Goal: Task Accomplishment & Management: Use online tool/utility

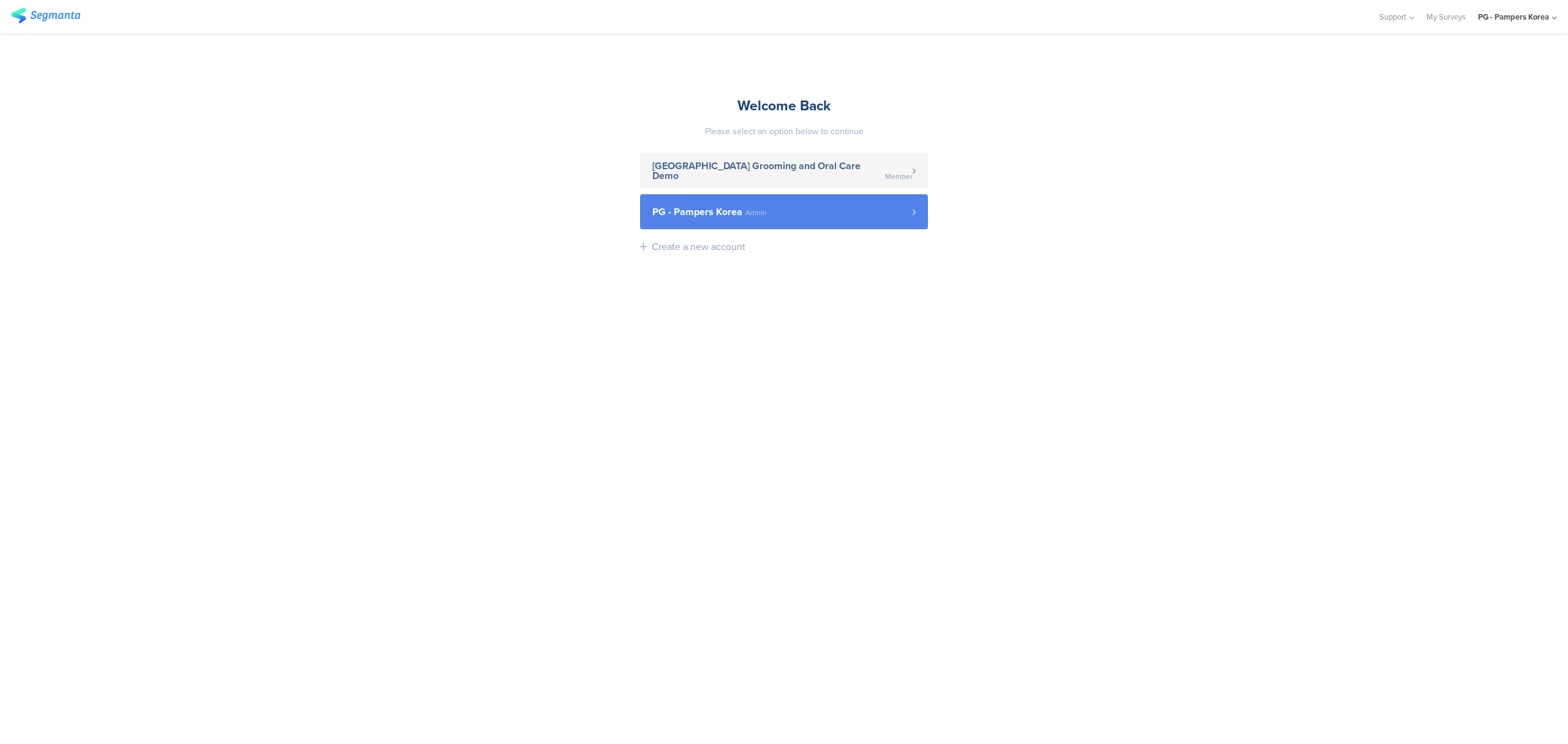
click at [729, 209] on span "PG - Pampers Korea" at bounding box center [697, 212] width 90 height 10
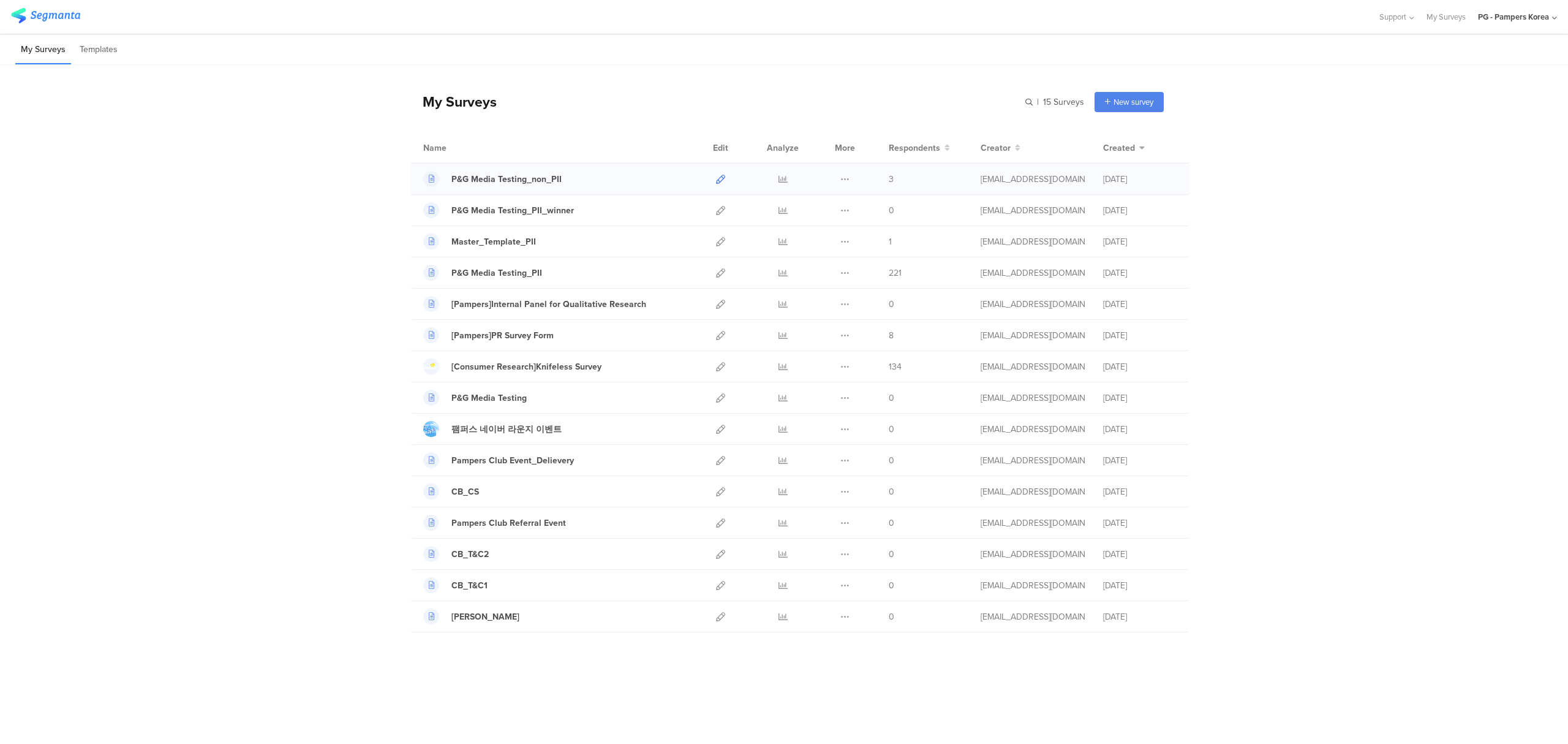
click at [720, 179] on icon at bounding box center [720, 179] width 9 height 9
click at [720, 175] on icon at bounding box center [720, 179] width 9 height 9
click at [721, 397] on icon at bounding box center [720, 397] width 9 height 9
click at [845, 400] on icon at bounding box center [844, 397] width 9 height 9
click at [823, 474] on button "Delete" at bounding box center [821, 473] width 68 height 22
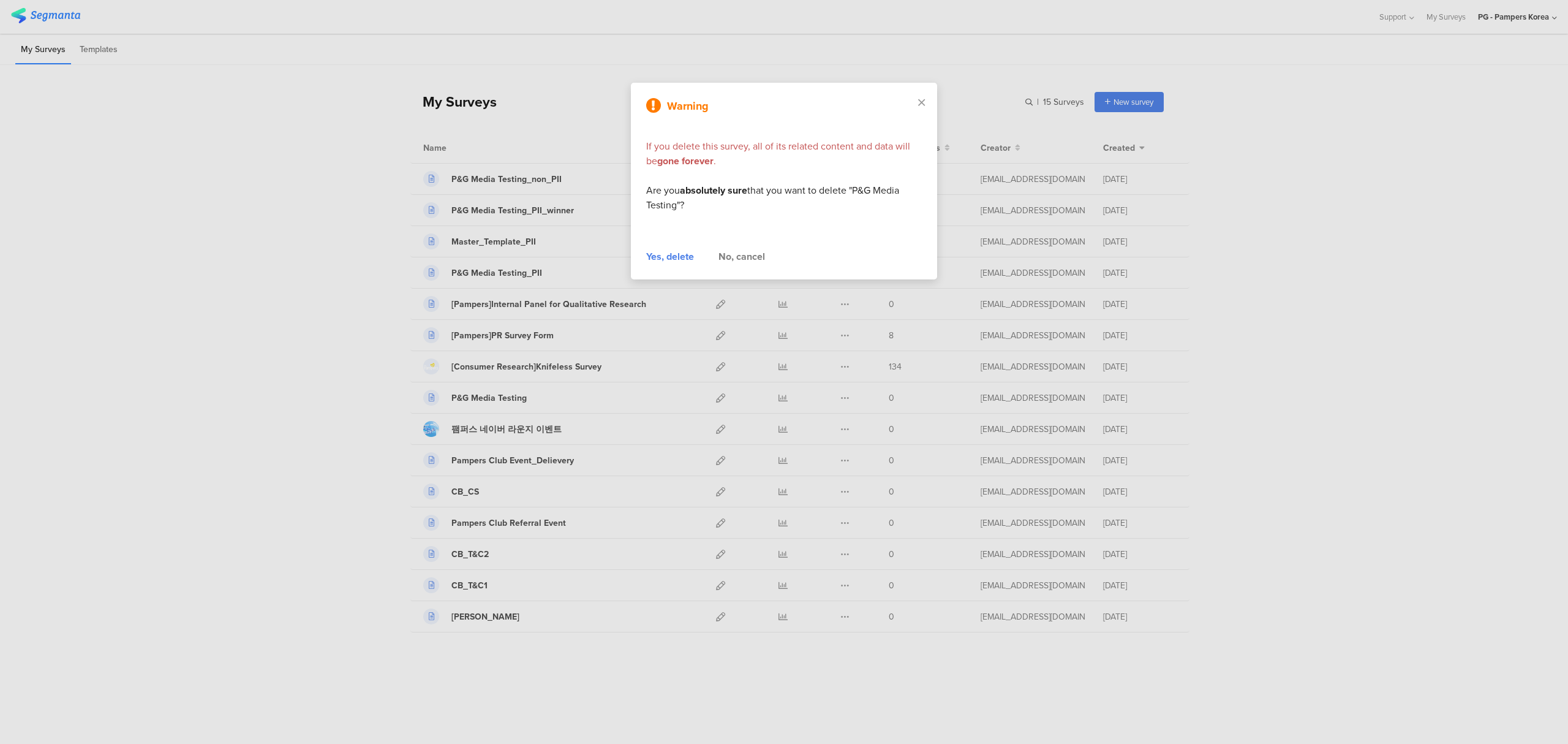
click at [684, 257] on div "Yes, delete" at bounding box center [670, 257] width 48 height 15
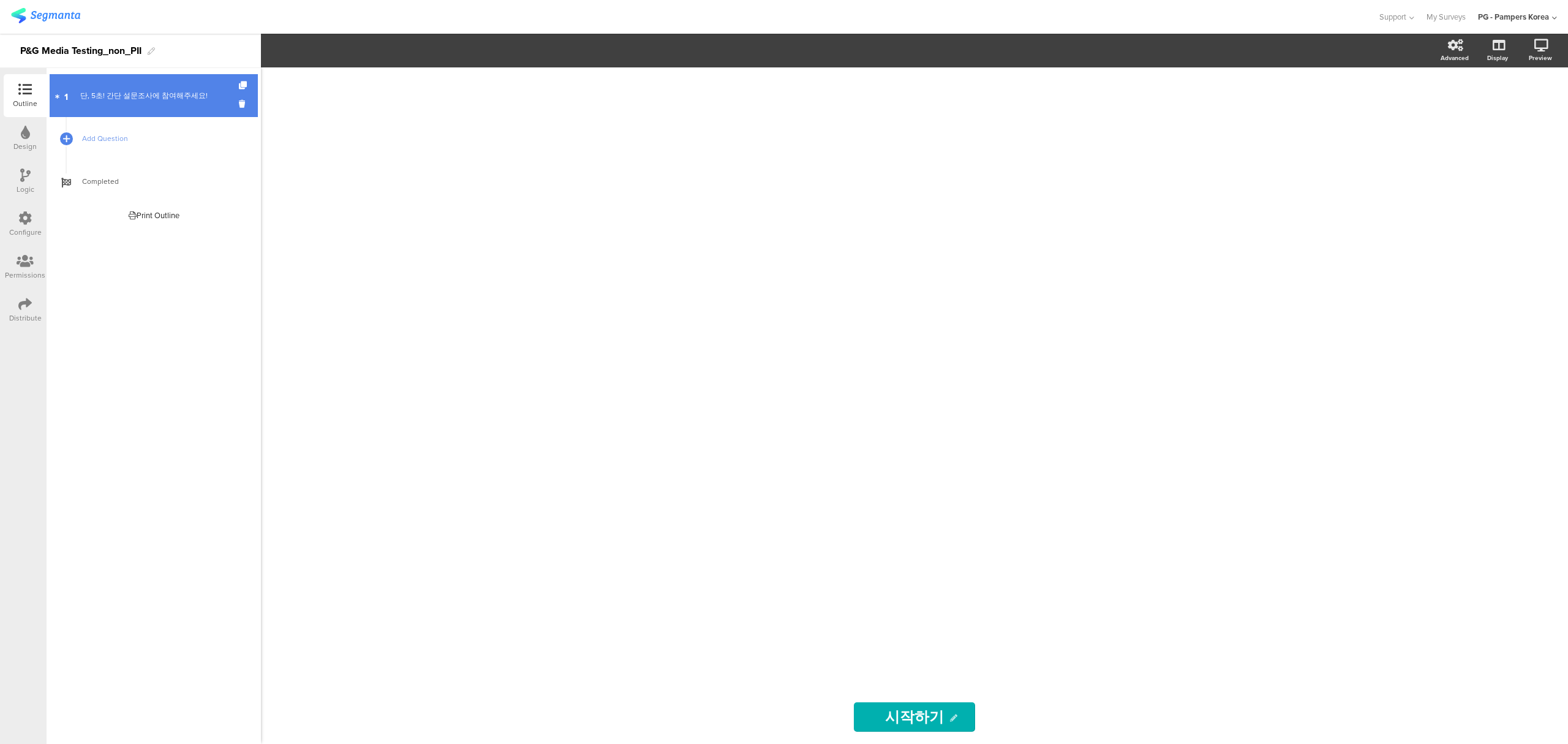
click at [164, 87] on link "1 단, 5초! 간단 설문조사에 참여해주세요!" at bounding box center [154, 96] width 208 height 43
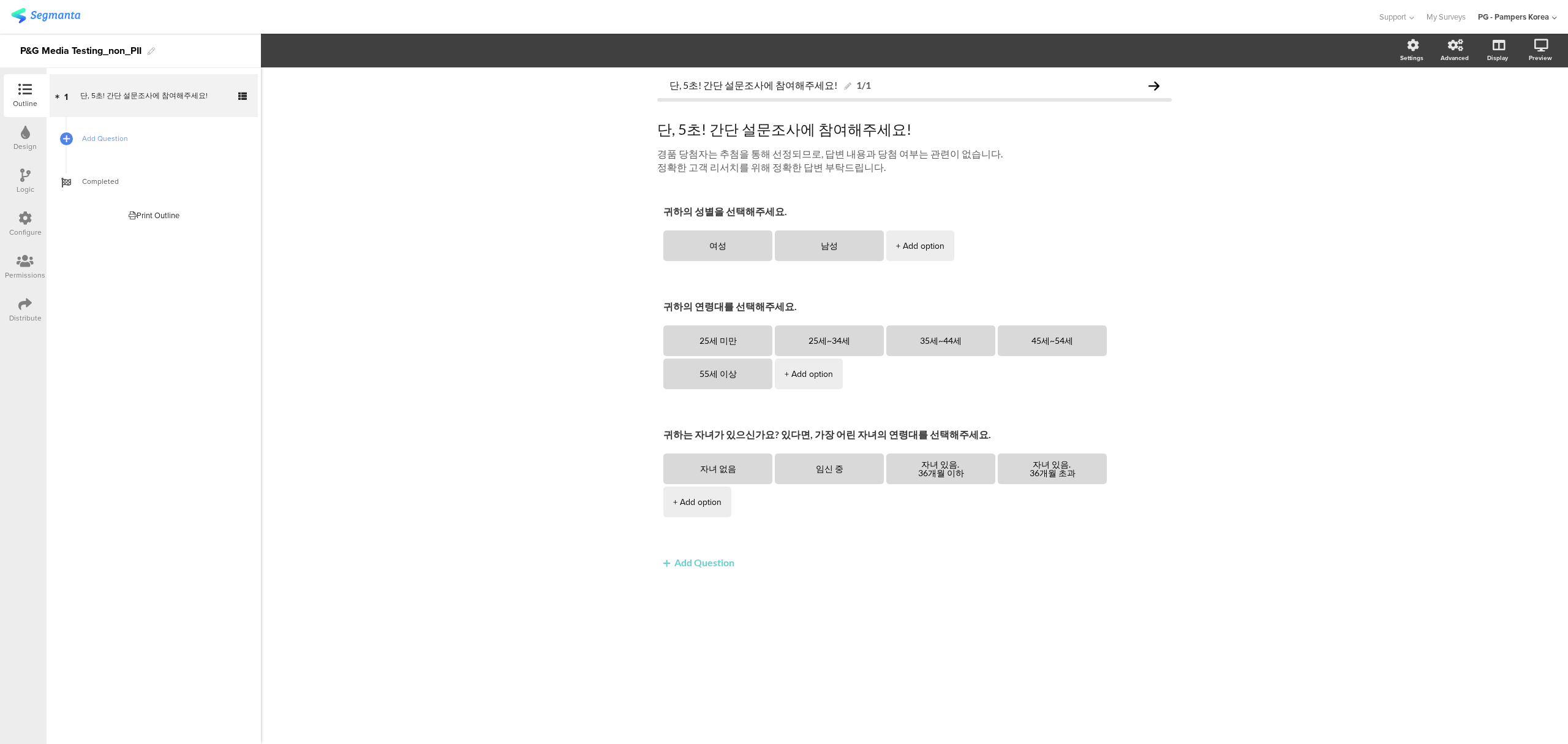
click at [26, 125] on icon at bounding box center [25, 132] width 9 height 14
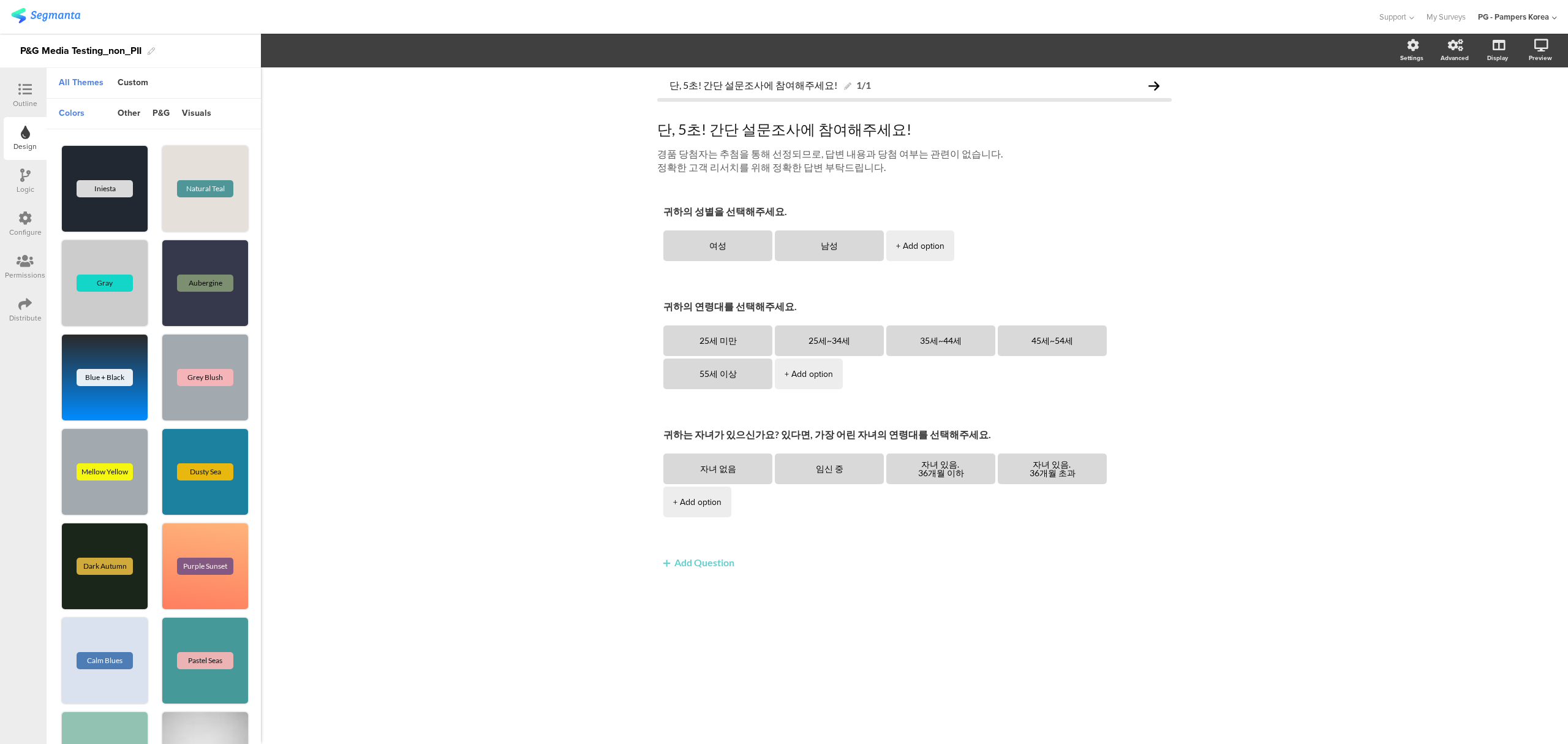
drag, startPoint x: 31, startPoint y: 174, endPoint x: 25, endPoint y: 173, distance: 6.1
click at [25, 173] on div "Logic" at bounding box center [25, 181] width 43 height 43
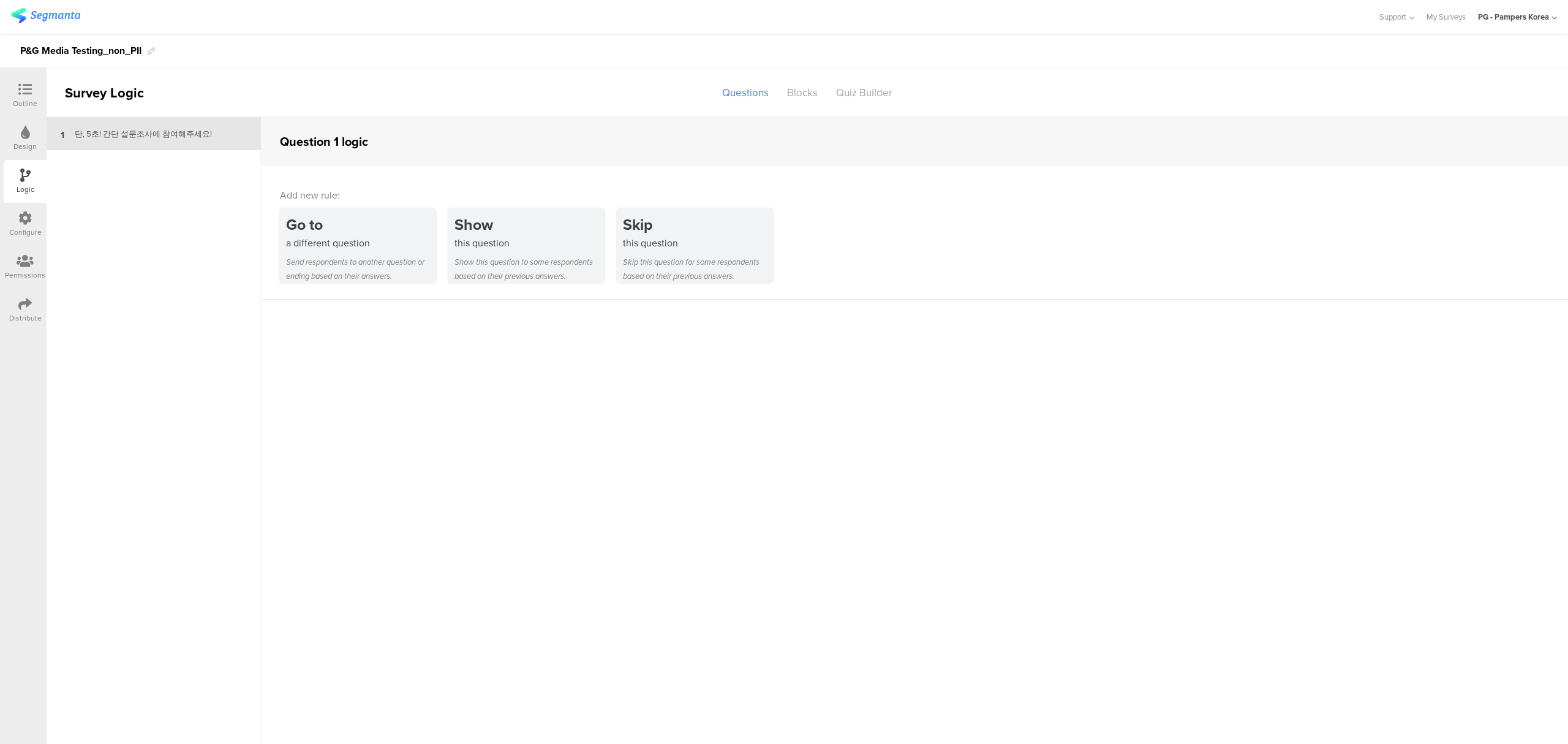
click at [36, 238] on div "Configure" at bounding box center [25, 224] width 43 height 43
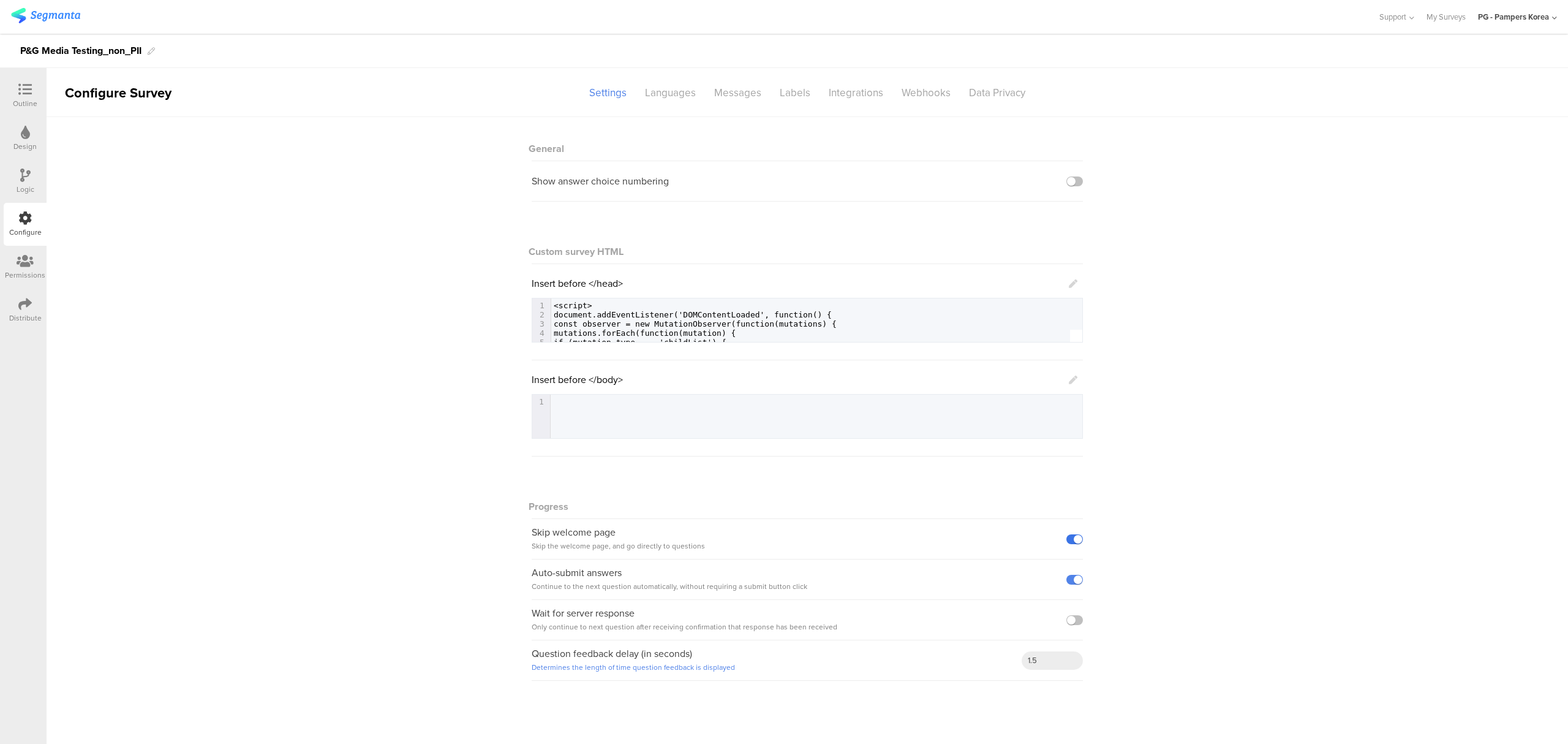
click at [1079, 541] on label at bounding box center [1074, 539] width 17 height 10
click at [0, 0] on input "checkbox" at bounding box center [0, 0] width 0 height 0
click at [22, 138] on div at bounding box center [25, 133] width 9 height 15
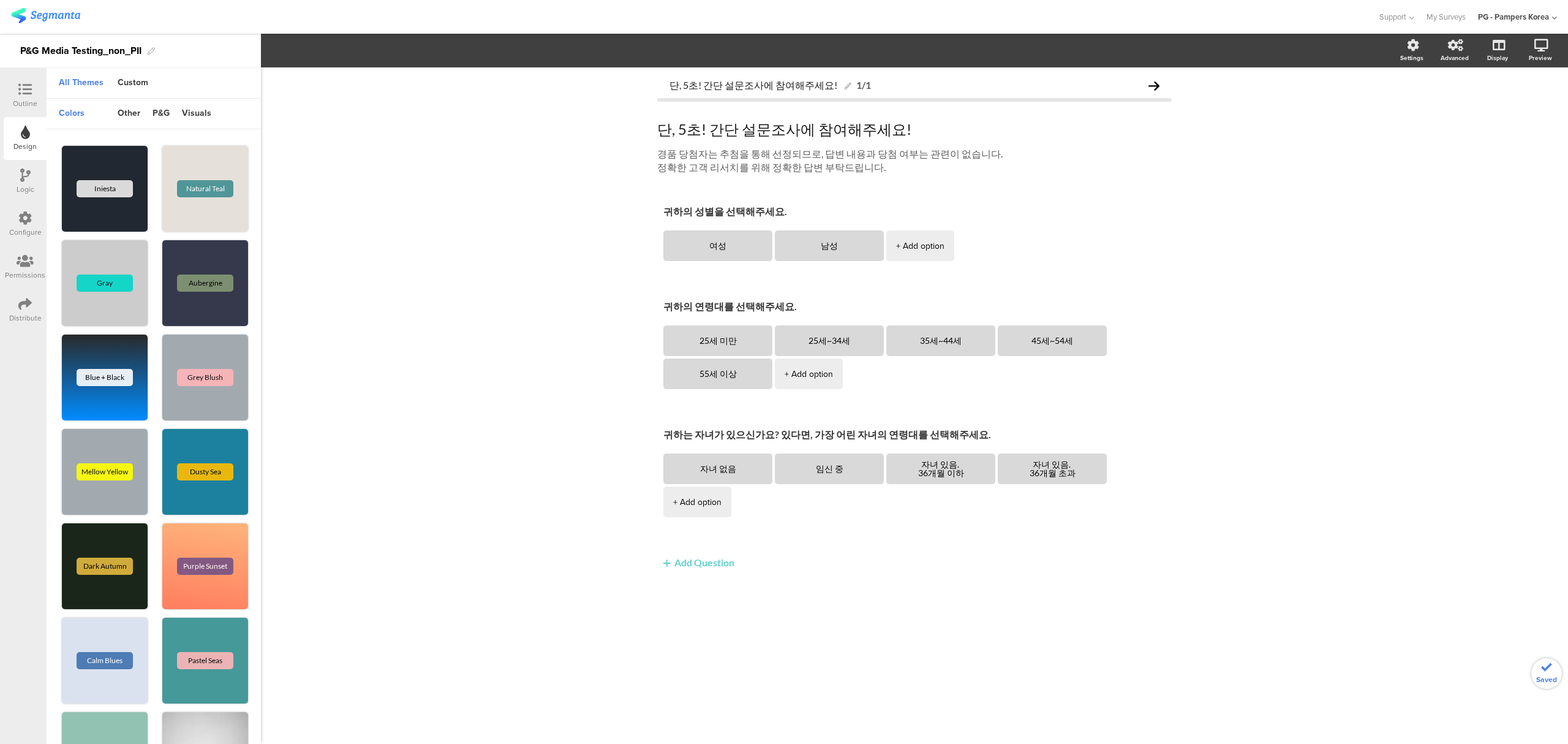
click at [25, 90] on icon at bounding box center [25, 90] width 14 height 14
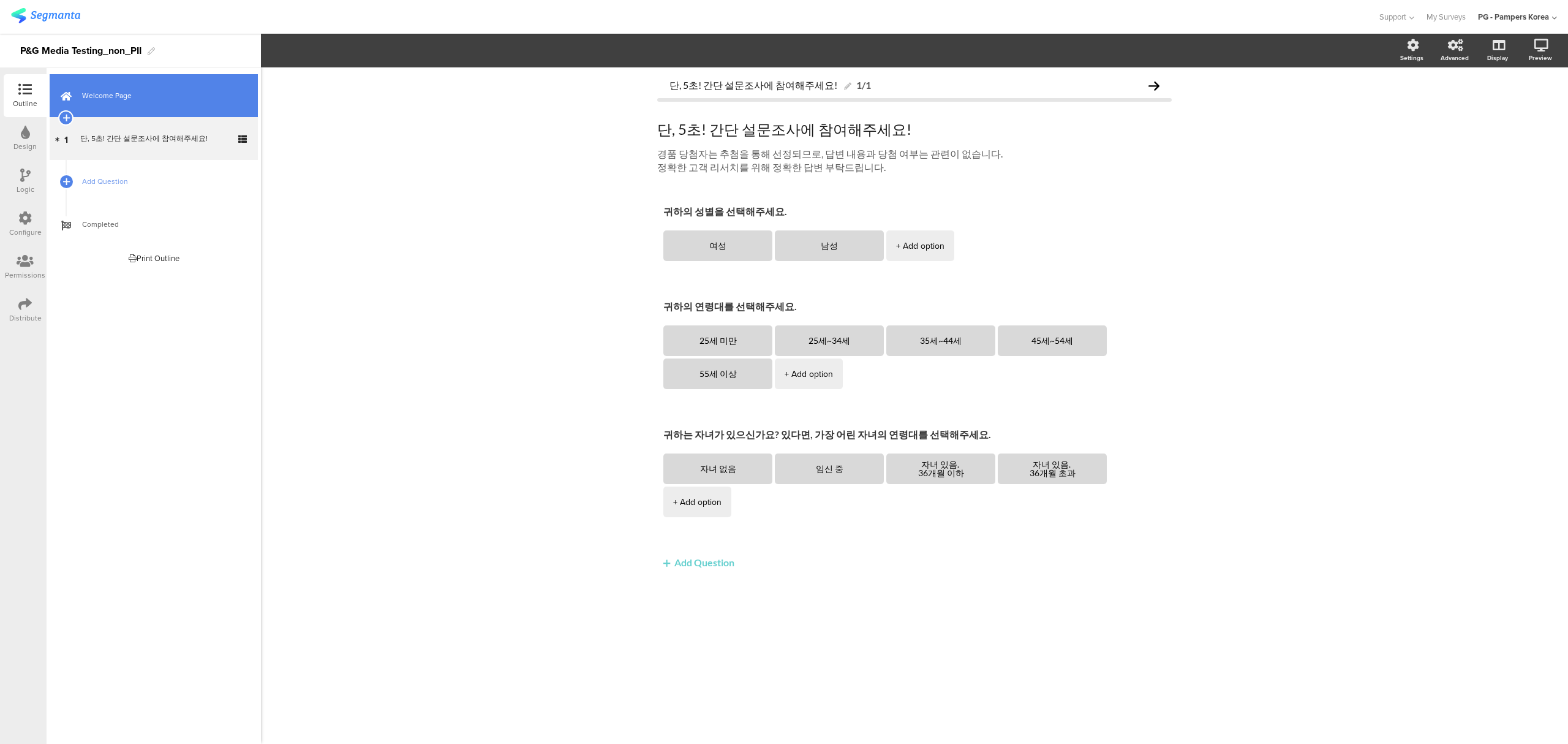
click at [122, 103] on link "Welcome Page" at bounding box center [154, 96] width 208 height 43
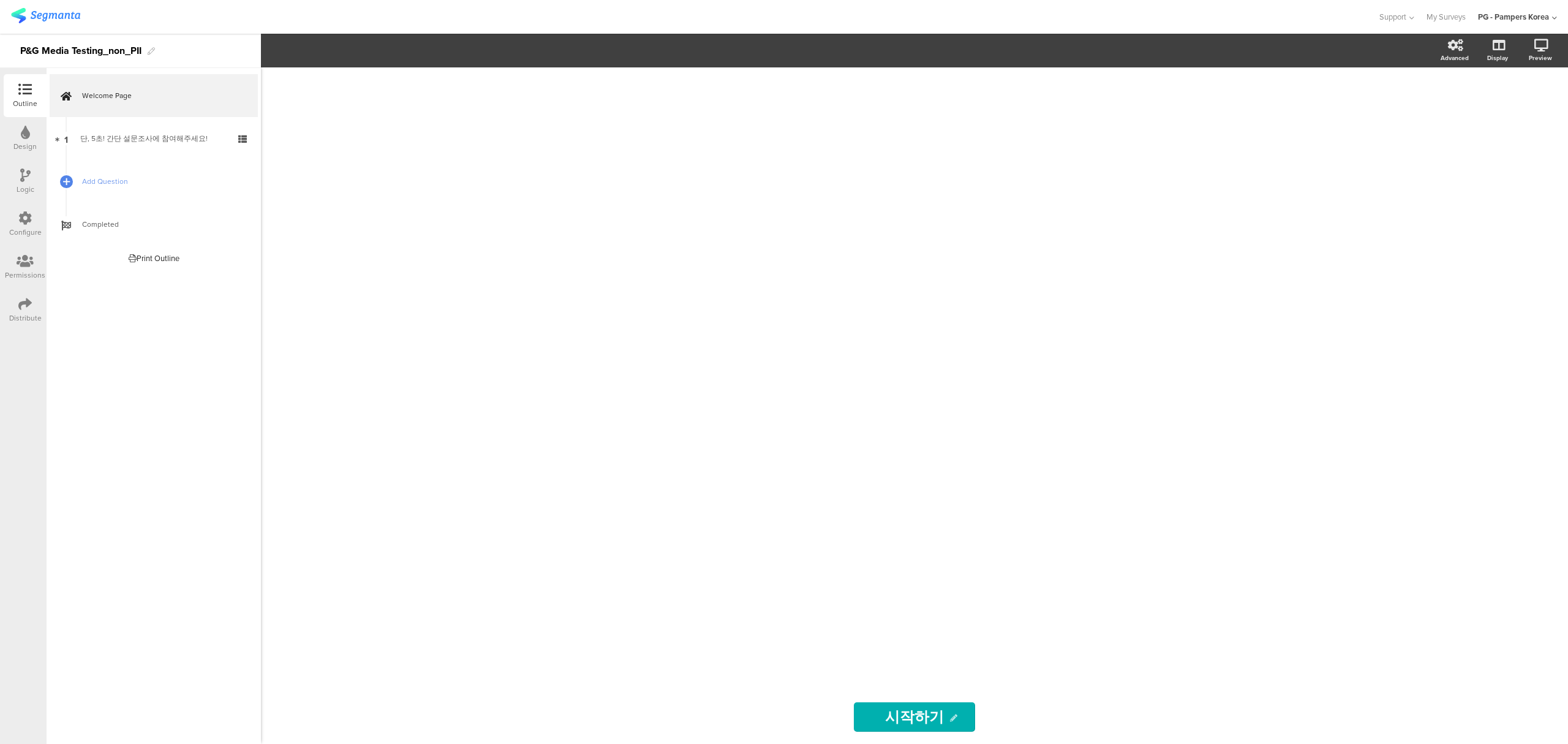
click at [969, 551] on div at bounding box center [915, 378] width 490 height 622
click at [790, 327] on div at bounding box center [915, 378] width 490 height 622
click at [790, 326] on div at bounding box center [915, 378] width 490 height 622
click at [787, 324] on div at bounding box center [915, 378] width 490 height 622
click at [1490, 145] on label at bounding box center [1492, 149] width 17 height 10
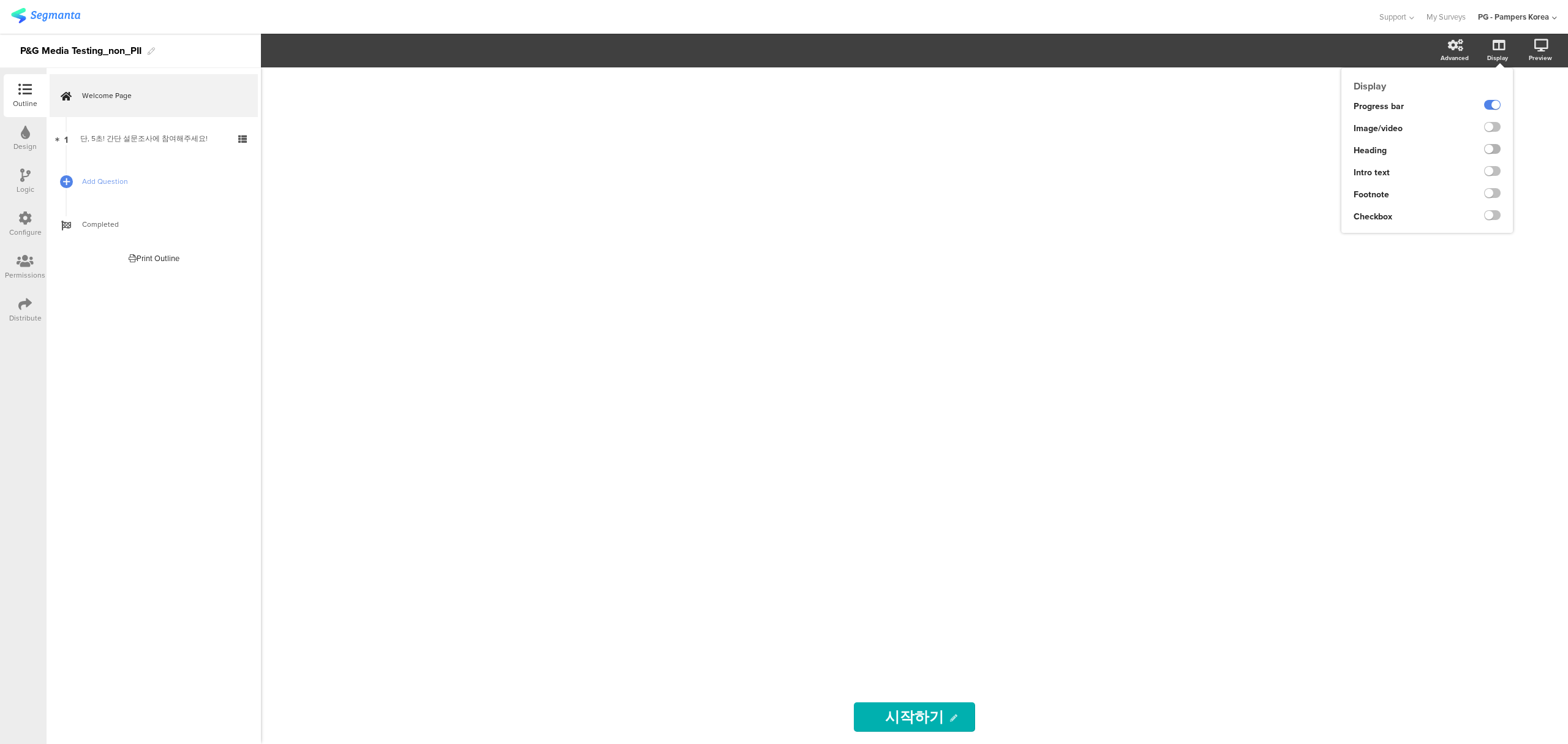
click at [0, 0] on input "checkbox" at bounding box center [0, 0] width 0 height 0
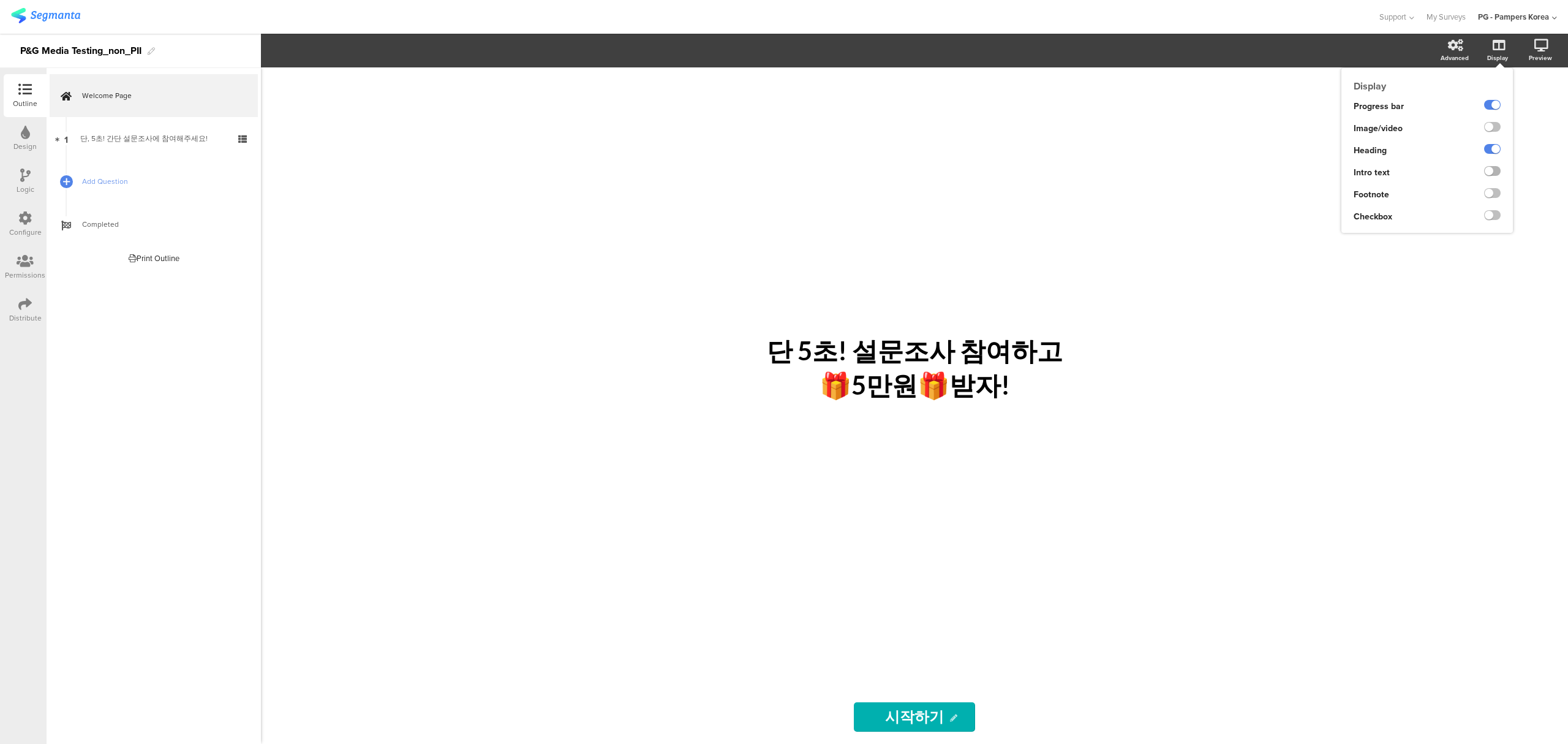
click at [1492, 169] on label at bounding box center [1492, 171] width 17 height 10
click at [0, 0] on input "checkbox" at bounding box center [0, 0] width 0 height 0
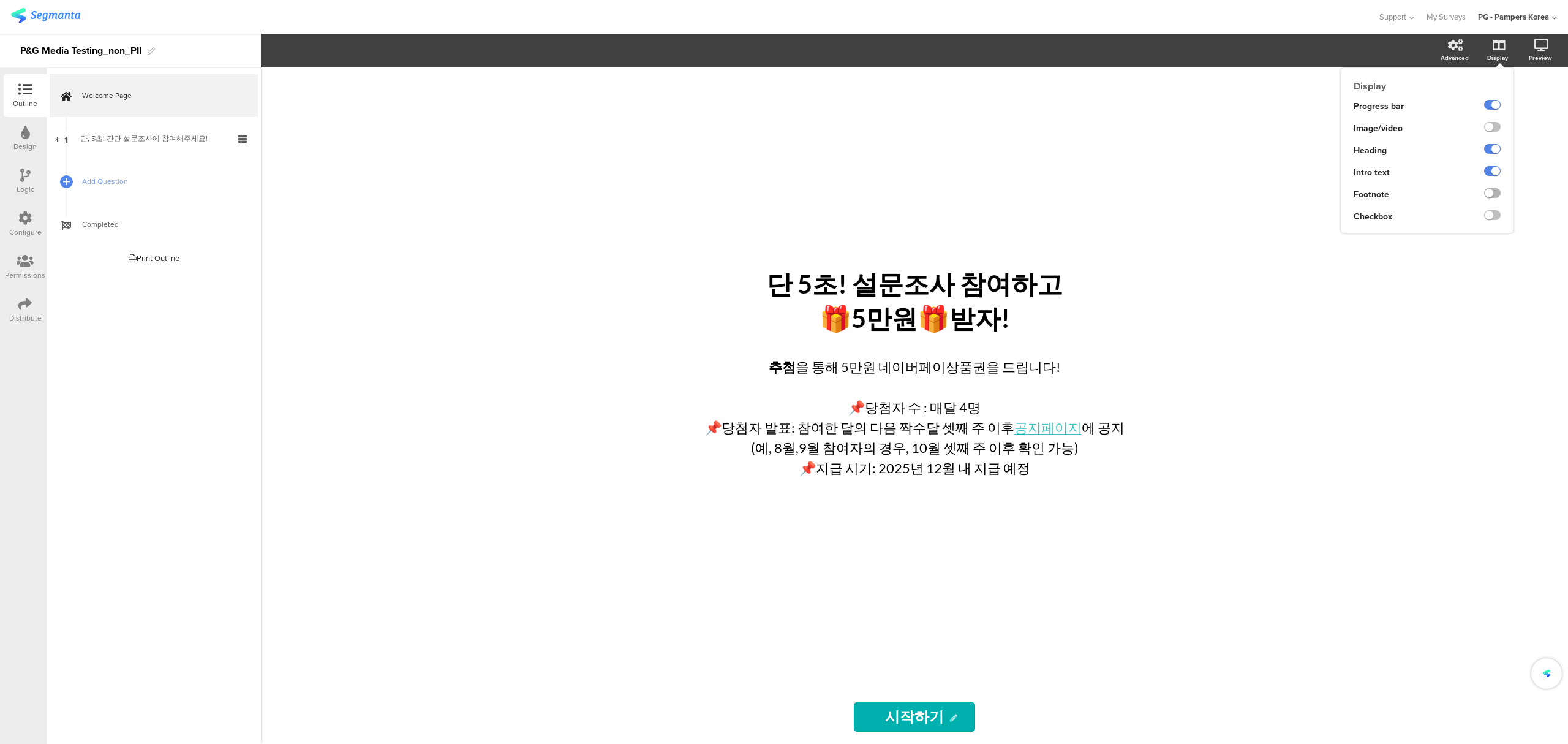
click at [1493, 196] on label at bounding box center [1492, 193] width 17 height 10
click at [0, 0] on input "checkbox" at bounding box center [0, 0] width 0 height 0
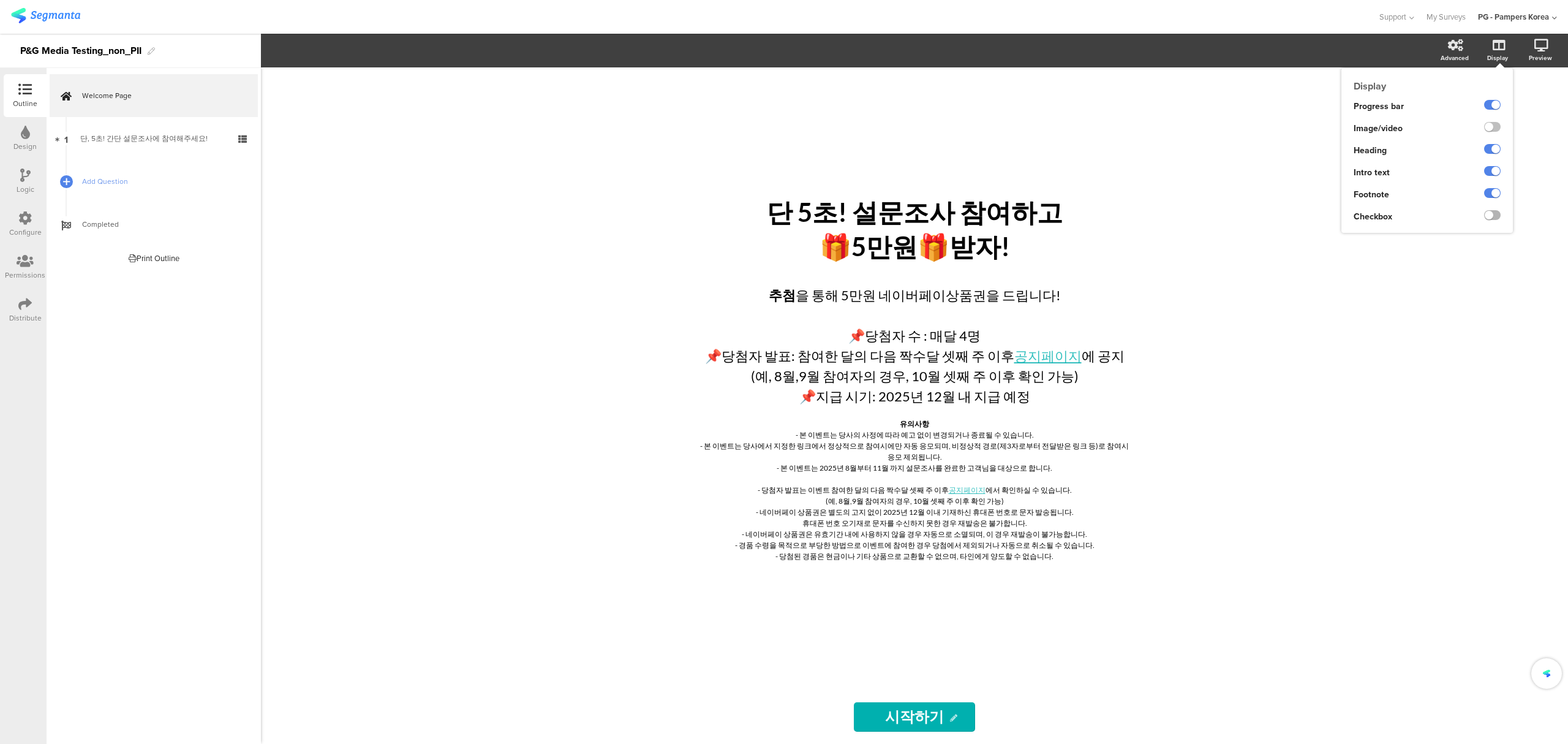
click at [1493, 212] on label at bounding box center [1492, 215] width 17 height 10
click at [0, 0] on input "checkbox" at bounding box center [0, 0] width 0 height 0
click at [1000, 237] on div "단 5초! 설문조사 참여하고 🎁5만원🎁받자! 단 5초! 설문조사 참여하고 🎁5만원🎁받자!" at bounding box center [915, 230] width 459 height 75
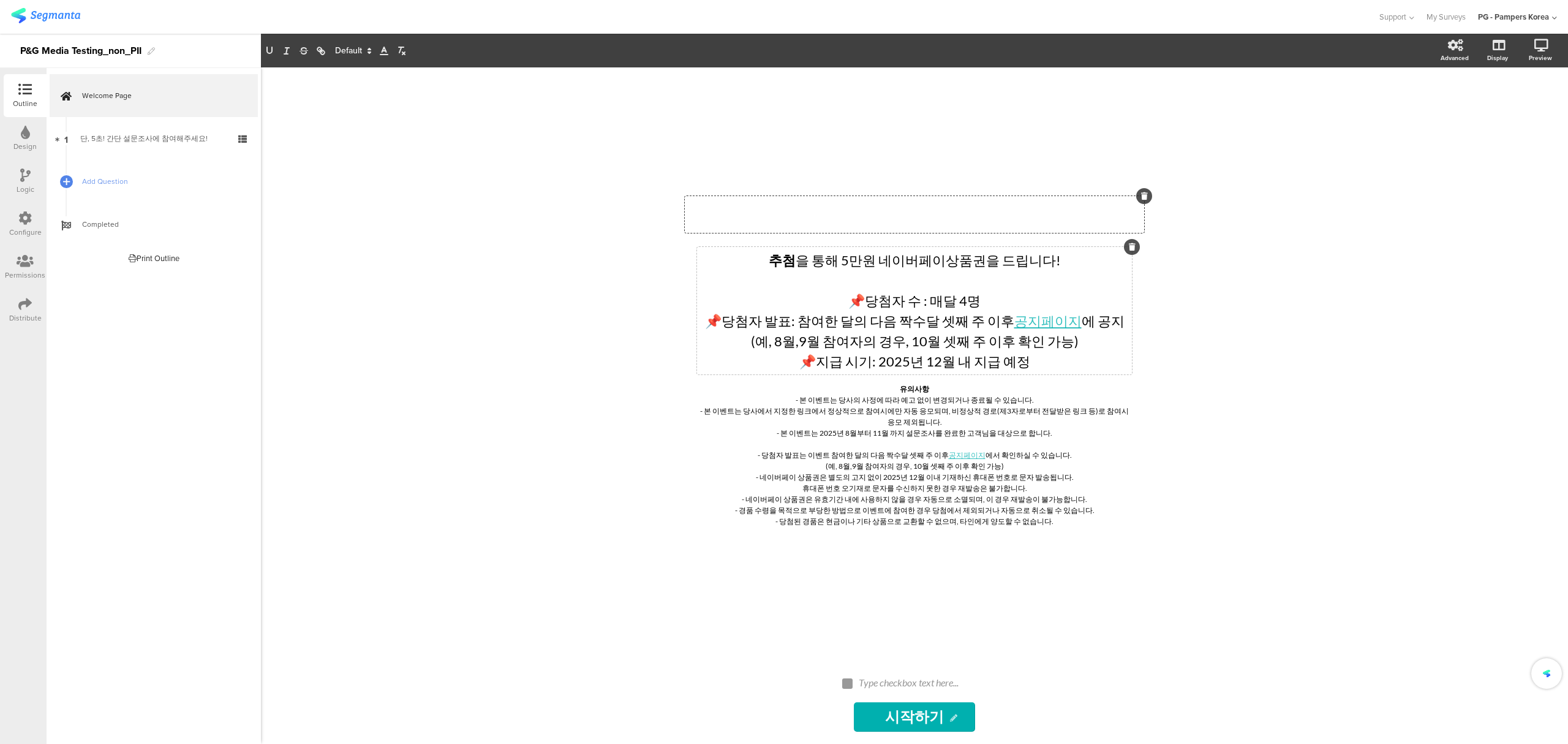
click at [1007, 260] on div "추첨 을 통해 5만원 네이버페이상품권을 드립니다! 📌당첨자 수 : 매달 4명 📌당첨자 발표: 참여한 달의 다음 짝수달 셋째 주 이후 공지페이지…" at bounding box center [915, 310] width 435 height 127
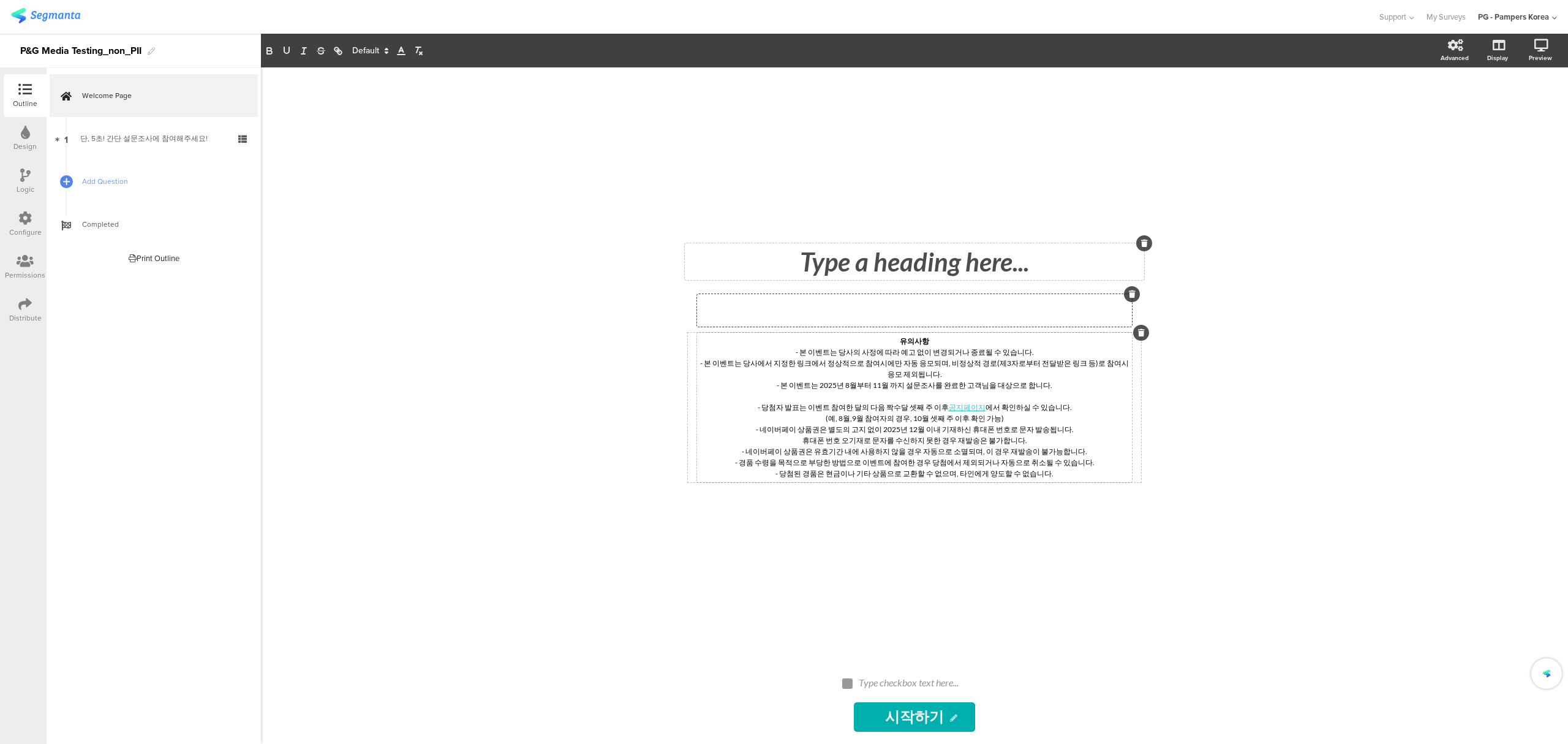
click at [1002, 375] on div "유의사항 - 본 이벤트는 당사의 사정에 따라 예고 없이 변경되거나 종료될 수 있습니다. - 본 이벤트는 당사에서 지정한 링크에서 정상적으로 참…" at bounding box center [915, 407] width 435 height 149
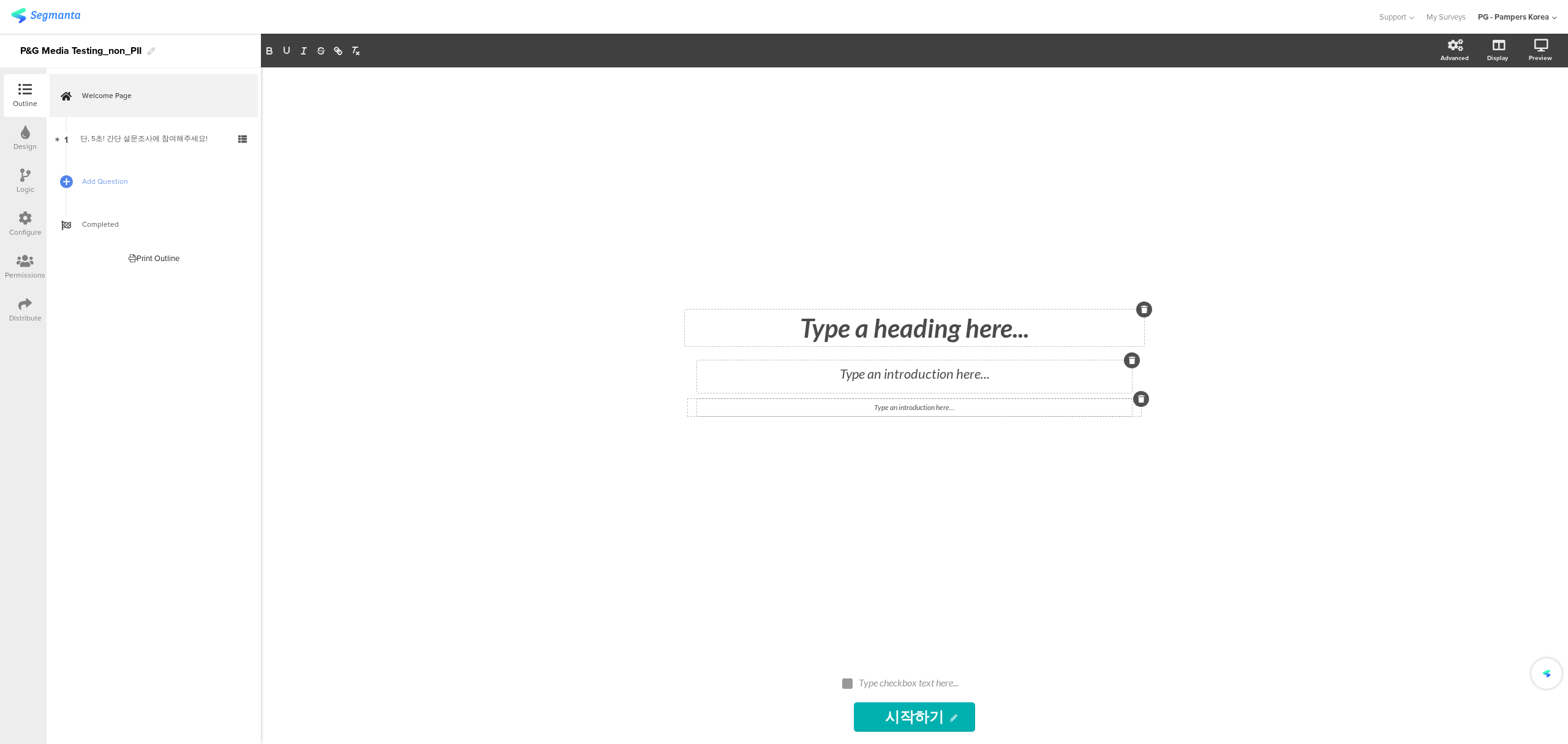
click at [1223, 433] on div "Type a heading here... Type an introduction here... Type an introduction here..…" at bounding box center [915, 405] width 1307 height 676
click at [35, 224] on div "Configure" at bounding box center [25, 224] width 43 height 43
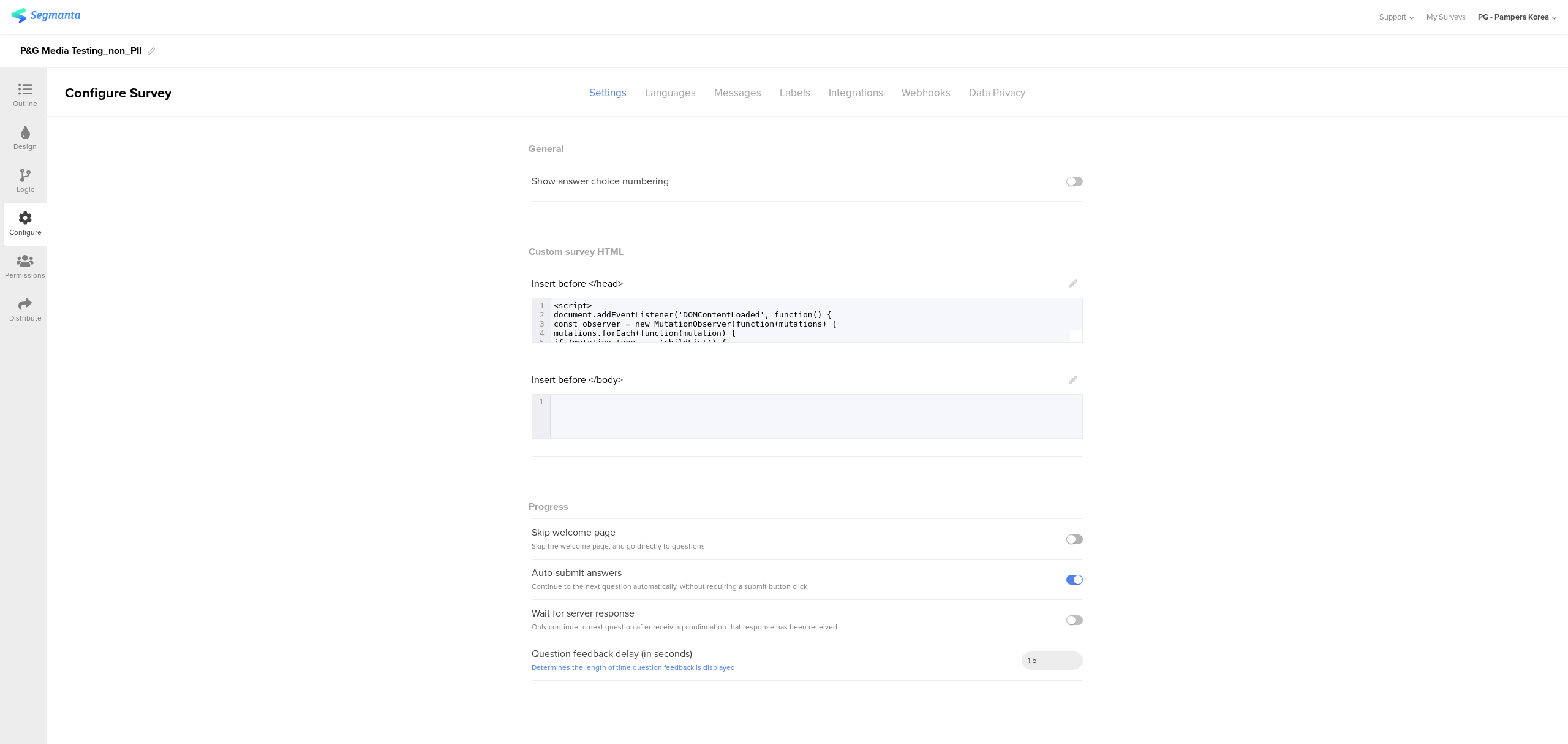
click at [1079, 544] on label at bounding box center [1074, 539] width 17 height 10
click at [0, 0] on input "checkbox" at bounding box center [0, 0] width 0 height 0
click at [1203, 525] on div "General Show answer choice numbering Custom survey HTML Insert before </head> 1…" at bounding box center [807, 404] width 1521 height 576
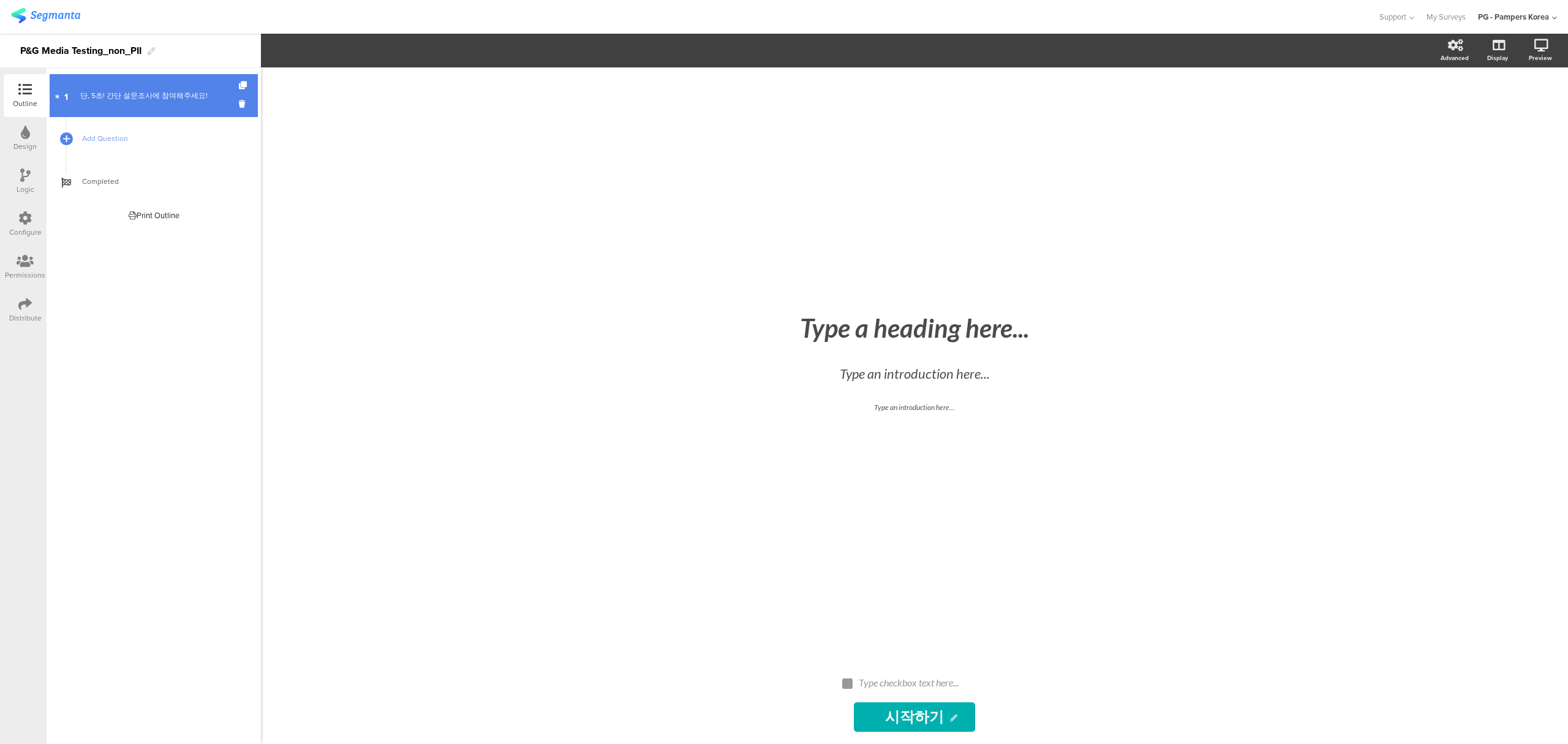
click at [97, 95] on div "단, 5초! 간단 설문조사에 참여해주세요!" at bounding box center [154, 96] width 146 height 12
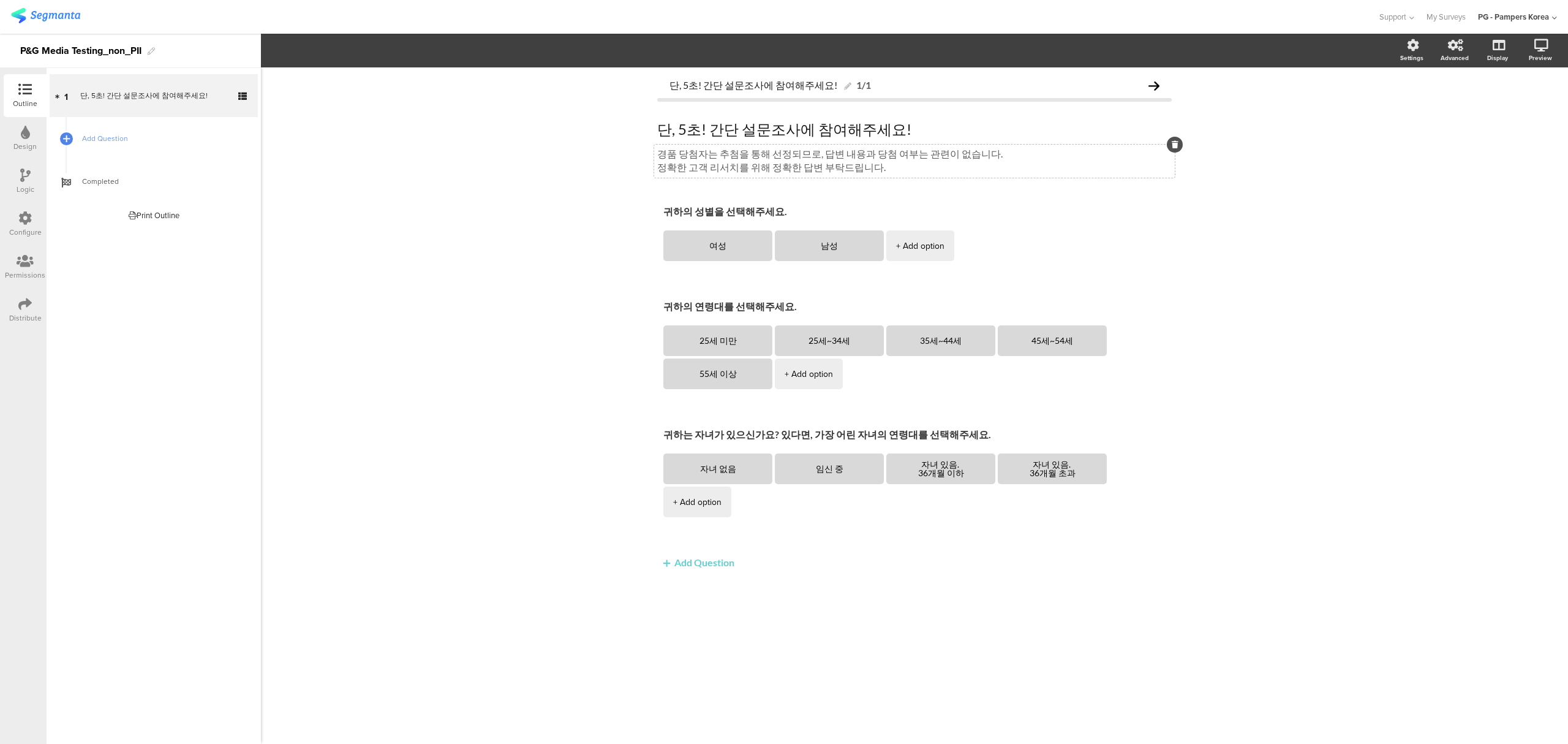
click at [1096, 154] on div "경품 당첨자는 추첨을 통해 선정되므로, 답변 내용과 당첨 여부는 관련이 없습니다. 정확한 고객 리서치를 위해 정확한 답변 부탁드립니다. 경품 …" at bounding box center [915, 161] width 521 height 33
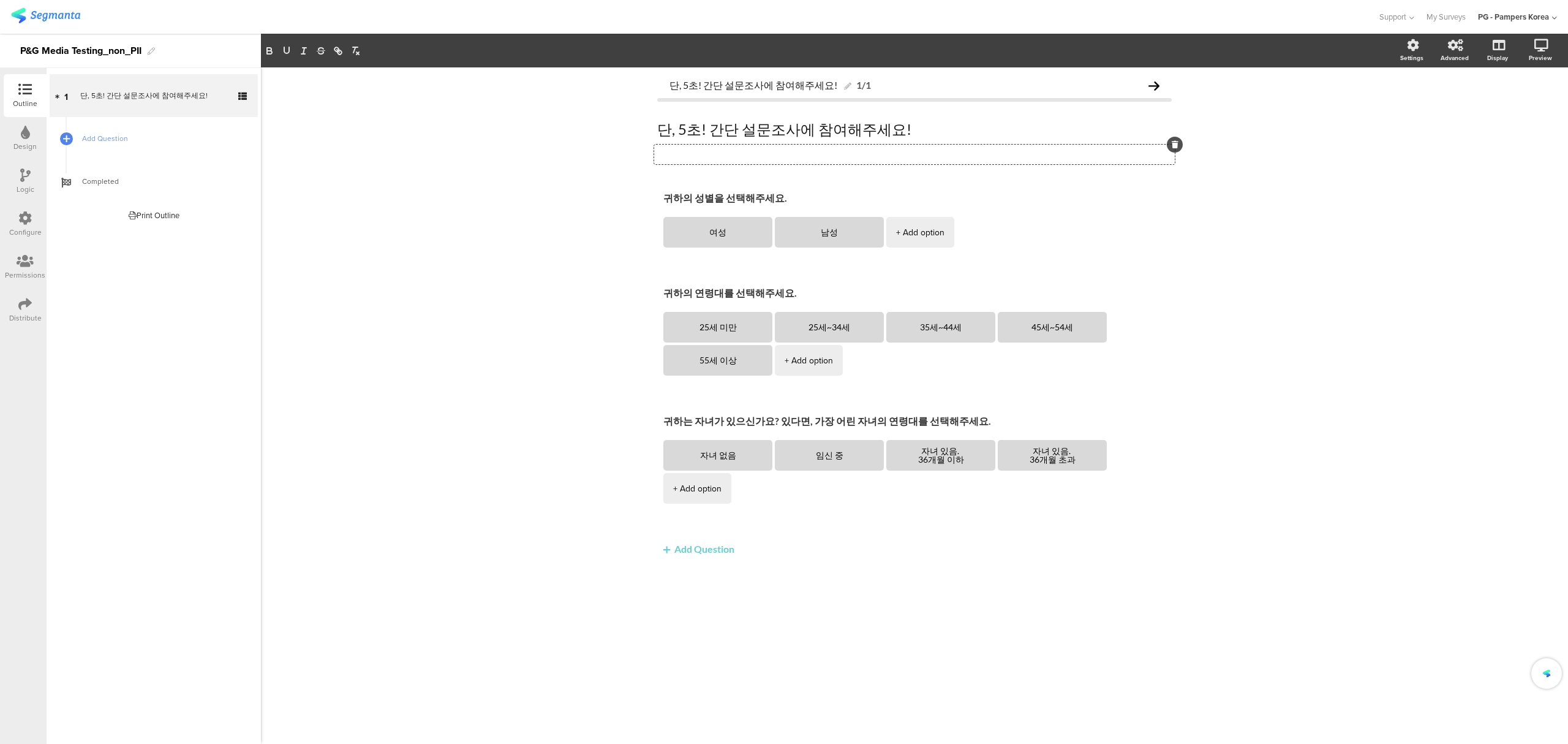
click at [1391, 182] on div "단, 5초! 간단 설문조사에 참여해주세요! 1/1 단, 5초! 간단 설문조사에 참여해주세요! 단, 5초! 간단 설문조사에 참여해주세요! Typ…" at bounding box center [915, 405] width 1307 height 676
click at [1154, 154] on div "Type a description here..." at bounding box center [915, 154] width 521 height 20
click at [1177, 142] on icon at bounding box center [1175, 144] width 7 height 7
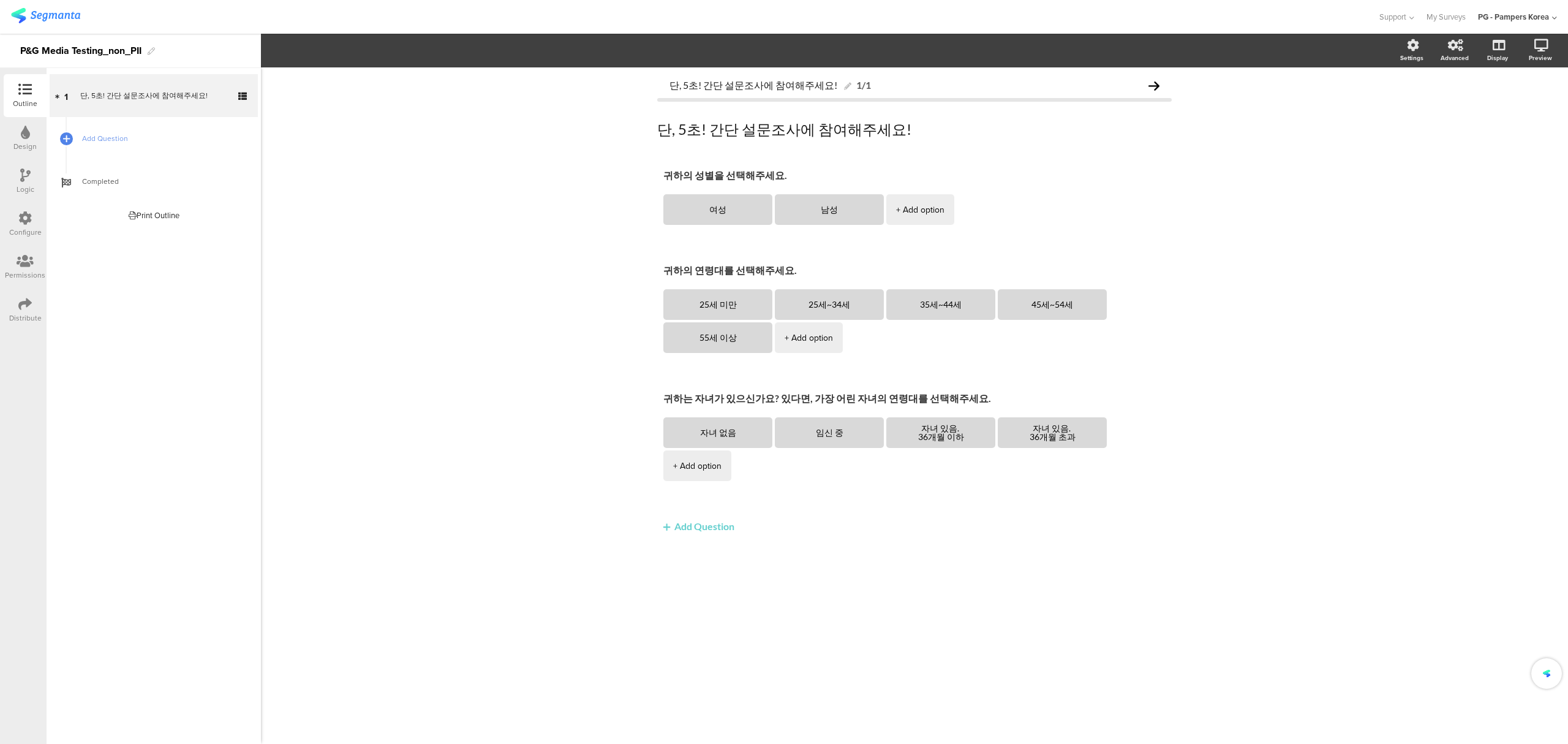
click at [1270, 202] on div "단, 5초! 간단 설문조사에 참여해주세요! 1/1 단, 5초! 간단 설문조사에 참여해주세요! 단, 5초! 간단 설문조사에 참여해주세요! 귀하의…" at bounding box center [915, 405] width 1307 height 676
click at [1494, 128] on label at bounding box center [1492, 127] width 17 height 10
click at [0, 0] on input "checkbox" at bounding box center [0, 0] width 0 height 0
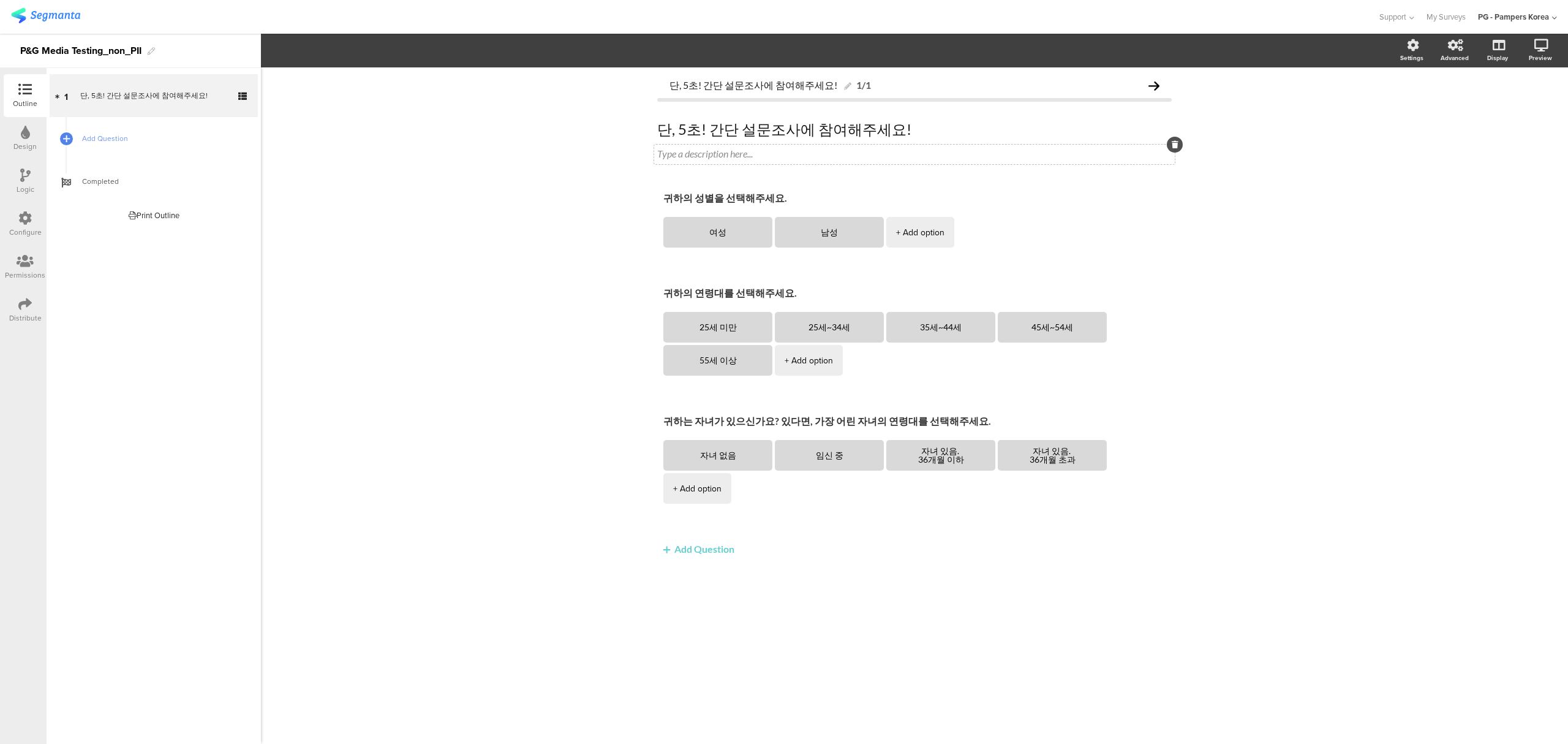
click at [818, 155] on div "Type a description here..." at bounding box center [915, 154] width 521 height 20
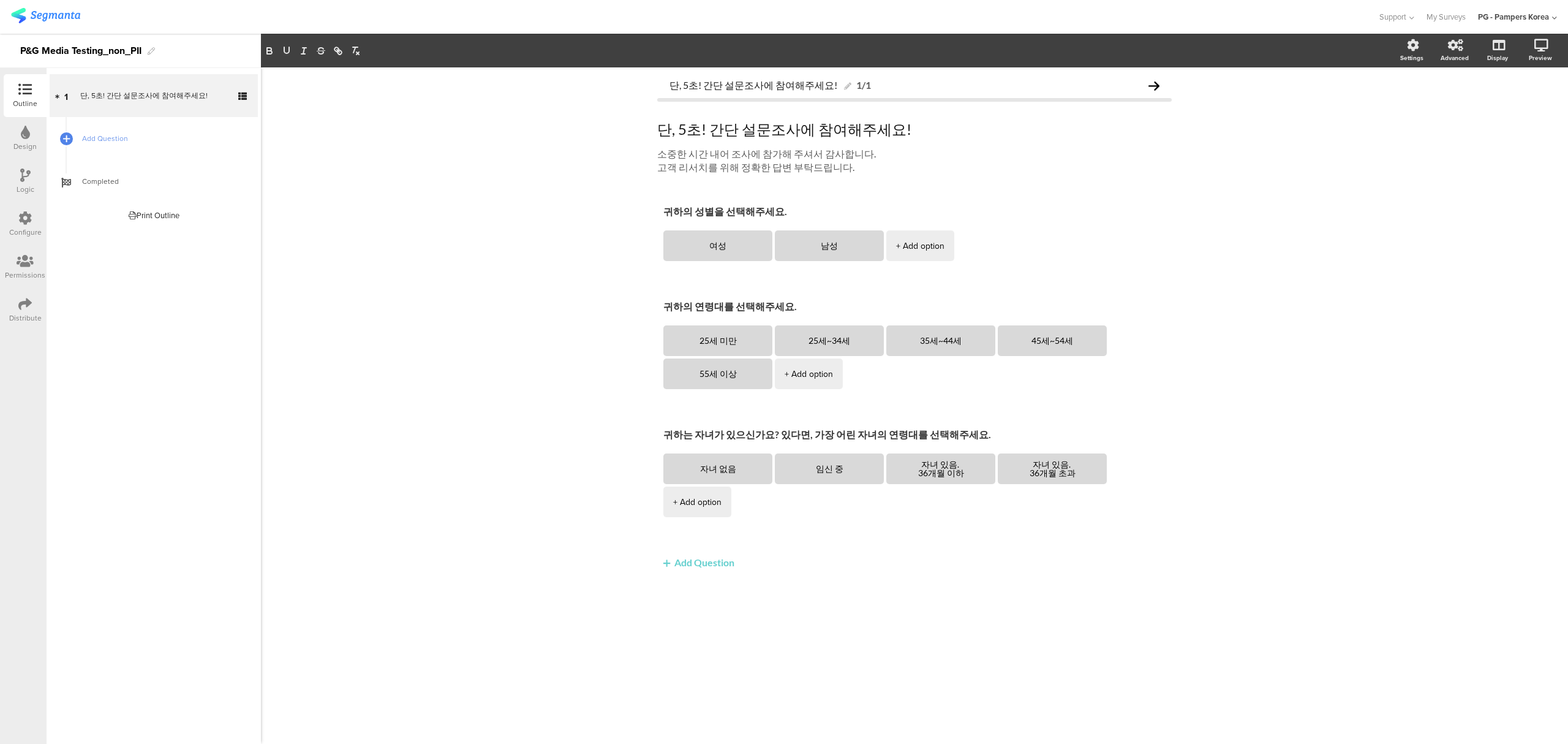
click at [1309, 253] on div "단, 5초! 간단 설문조사에 참여해주세요! 1/1 단, 5초! 간단 설문조사에 참여해주세요! 단, 5초! 간단 설문조사에 참여해주세요! 소중한…" at bounding box center [915, 405] width 1307 height 676
click at [1328, 460] on div "단, 5초! 간단 설문조사에 참여해주세요! 1/1 단, 5초! 간단 설문조사에 참여해주세요! 단, 5초! 간단 설문조사에 참여해주세요! 소중한…" at bounding box center [915, 405] width 1307 height 676
click at [23, 256] on icon at bounding box center [25, 261] width 17 height 14
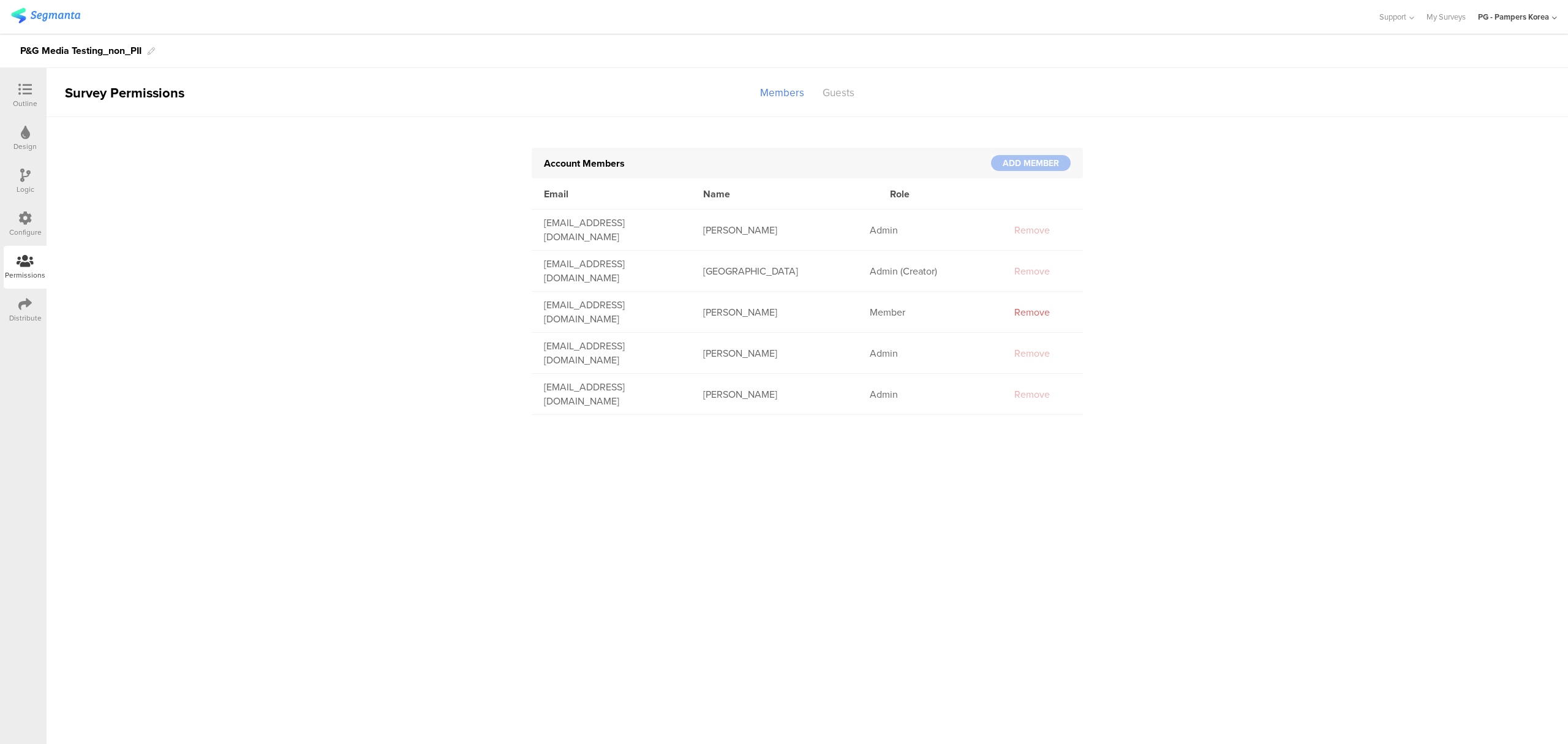
click at [23, 179] on icon at bounding box center [25, 175] width 10 height 14
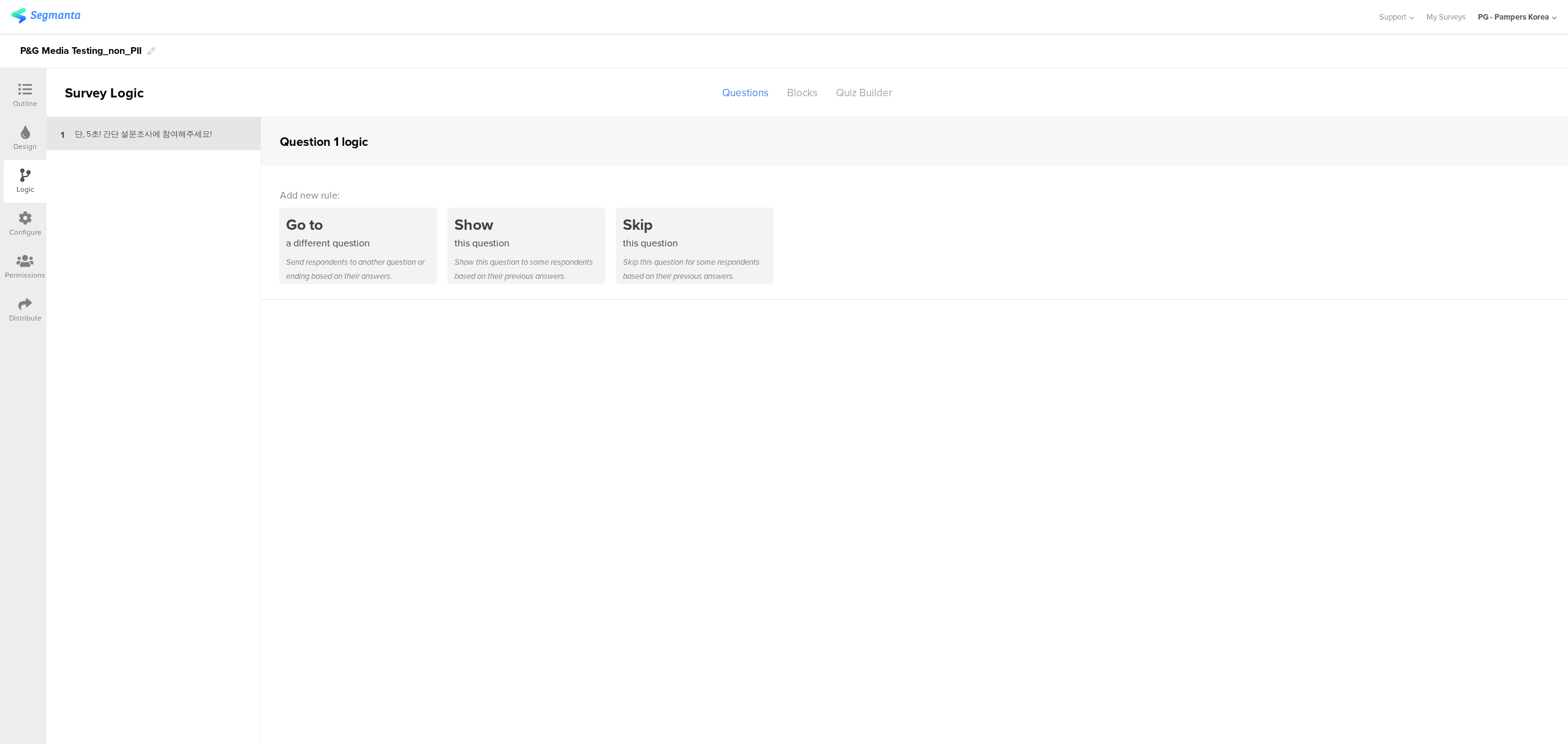
click at [28, 218] on icon at bounding box center [25, 218] width 14 height 14
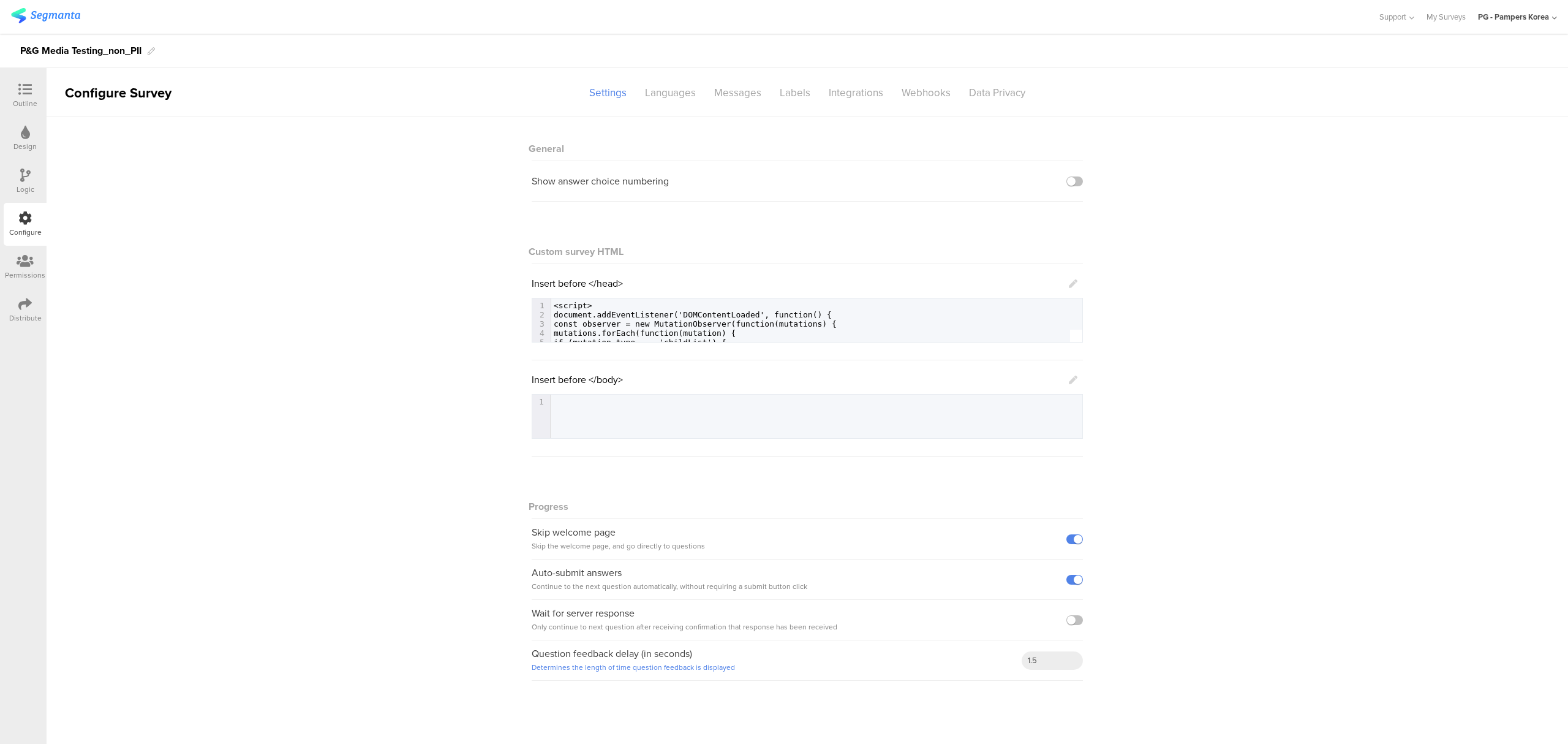
click at [22, 321] on div "Distribute" at bounding box center [25, 318] width 33 height 11
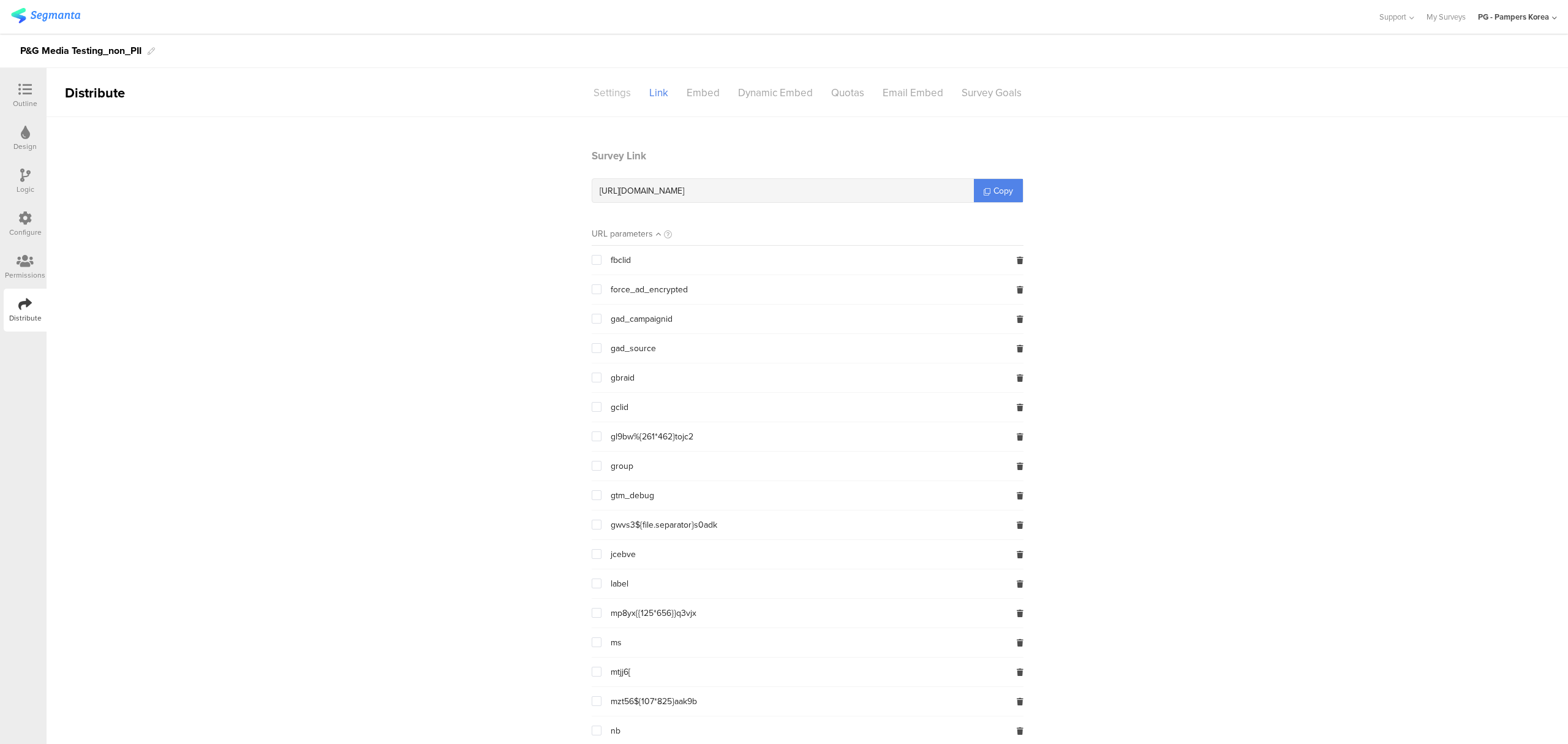
click at [615, 102] on div "Settings" at bounding box center [612, 93] width 56 height 22
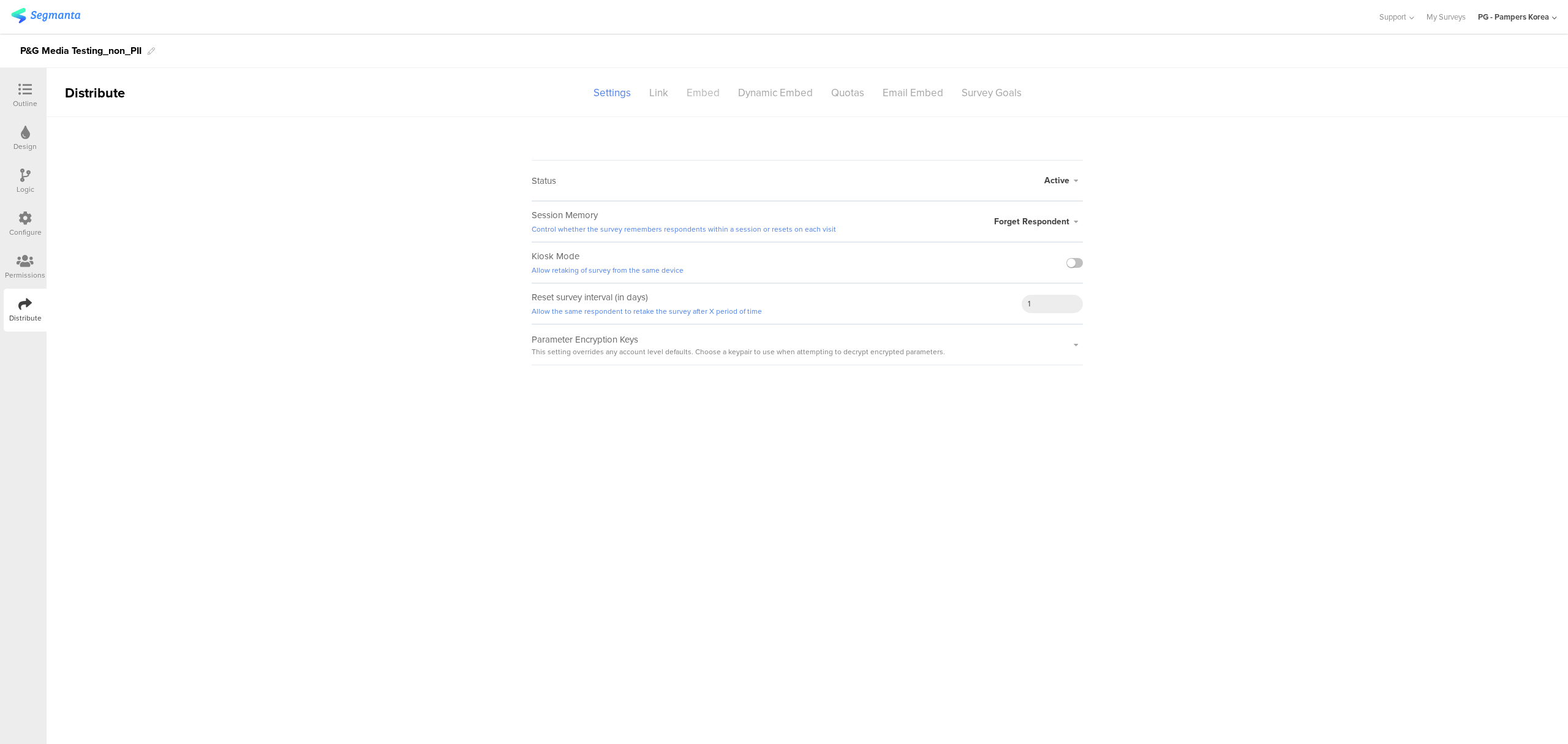
click at [696, 95] on div "Embed" at bounding box center [703, 93] width 52 height 22
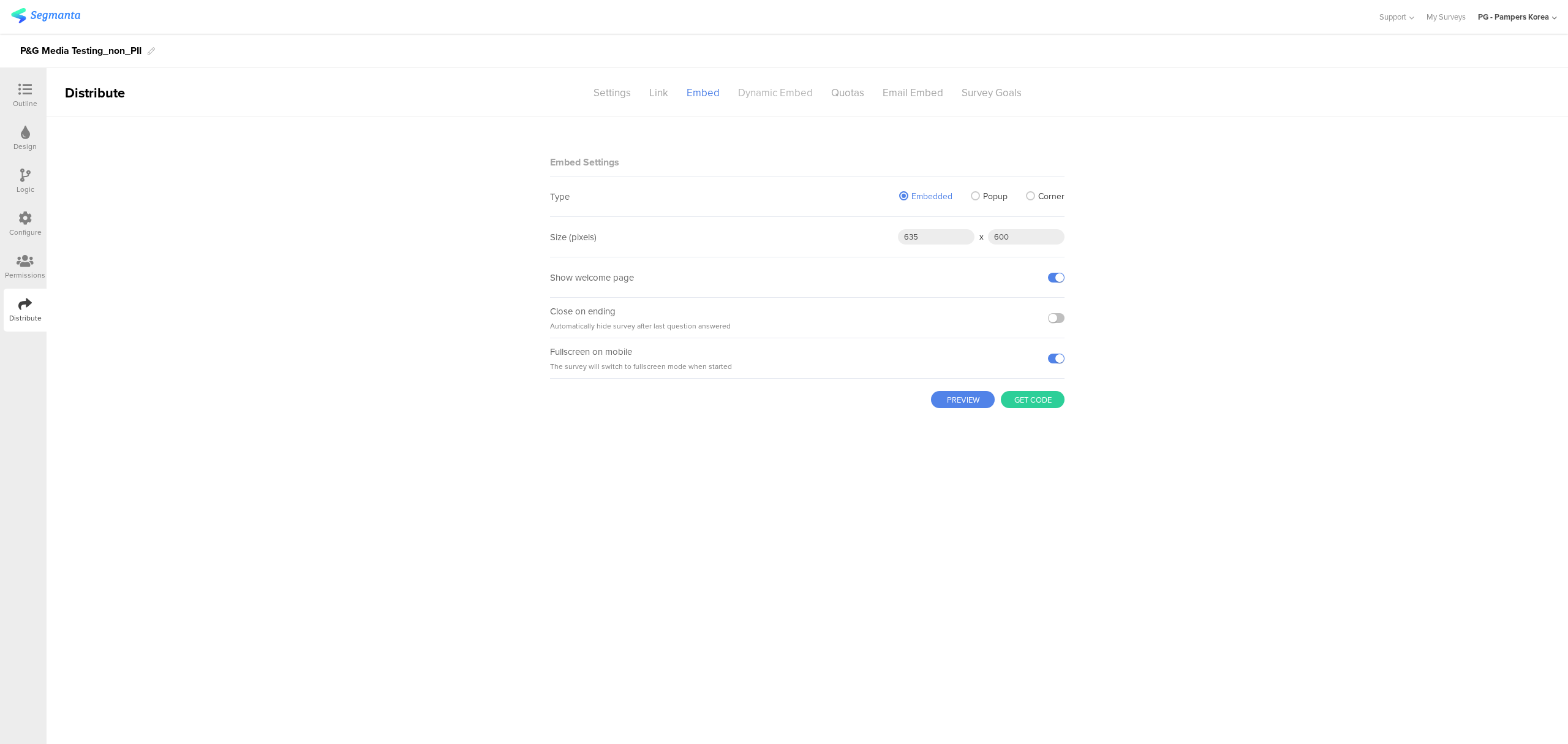
click at [753, 92] on div "Dynamic Embed" at bounding box center [776, 93] width 93 height 22
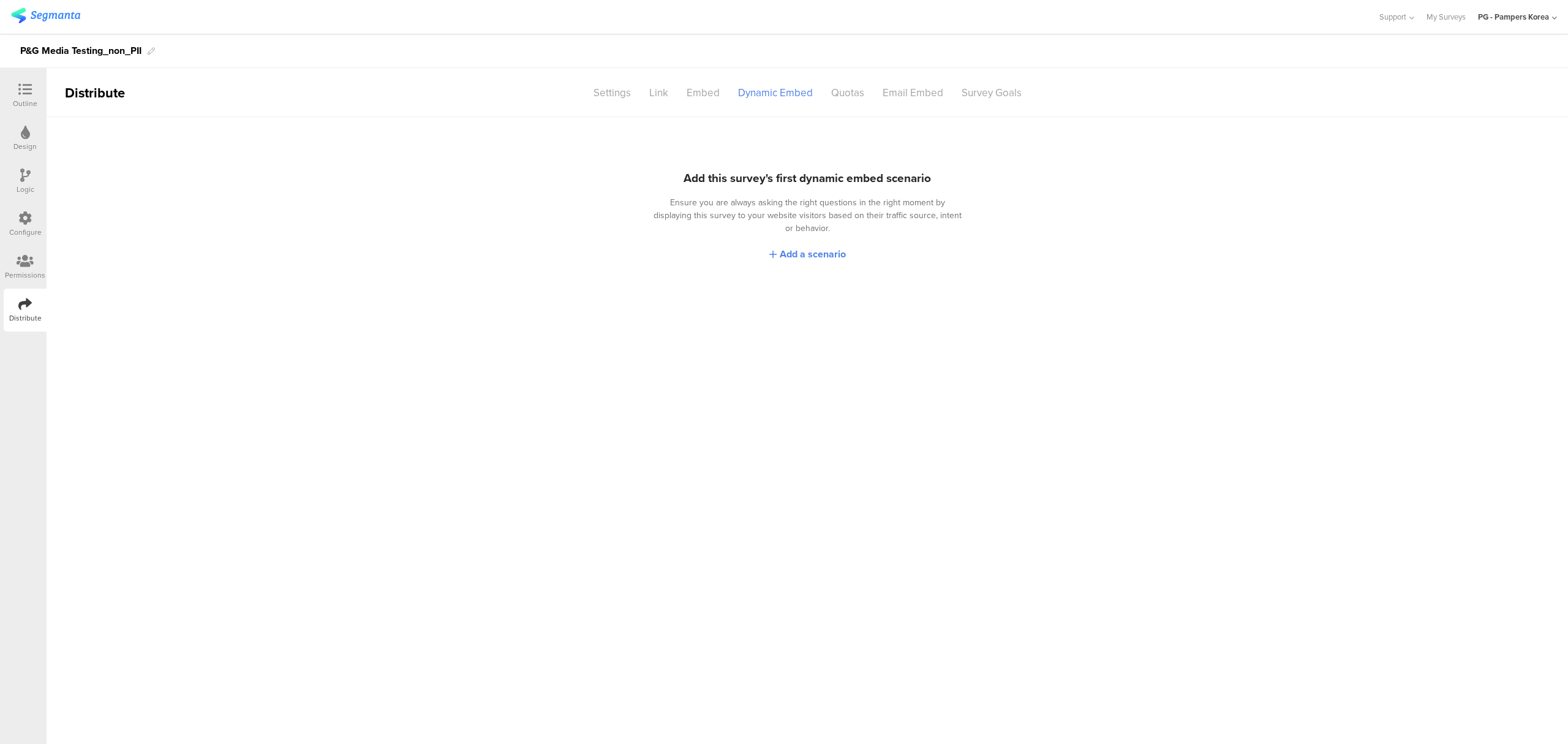
click at [40, 182] on div "Logic" at bounding box center [25, 181] width 43 height 43
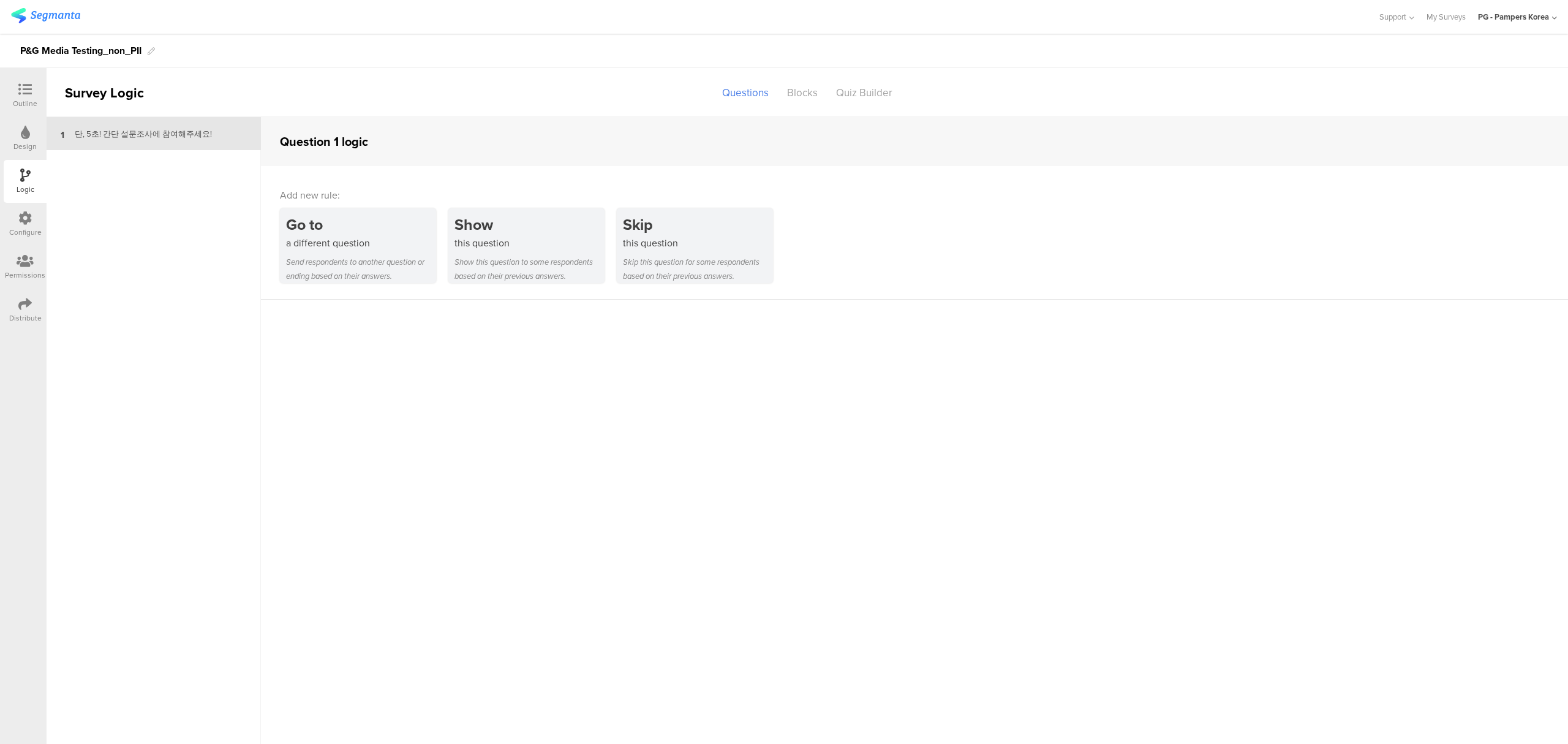
click at [33, 218] on div "Configure" at bounding box center [25, 224] width 43 height 43
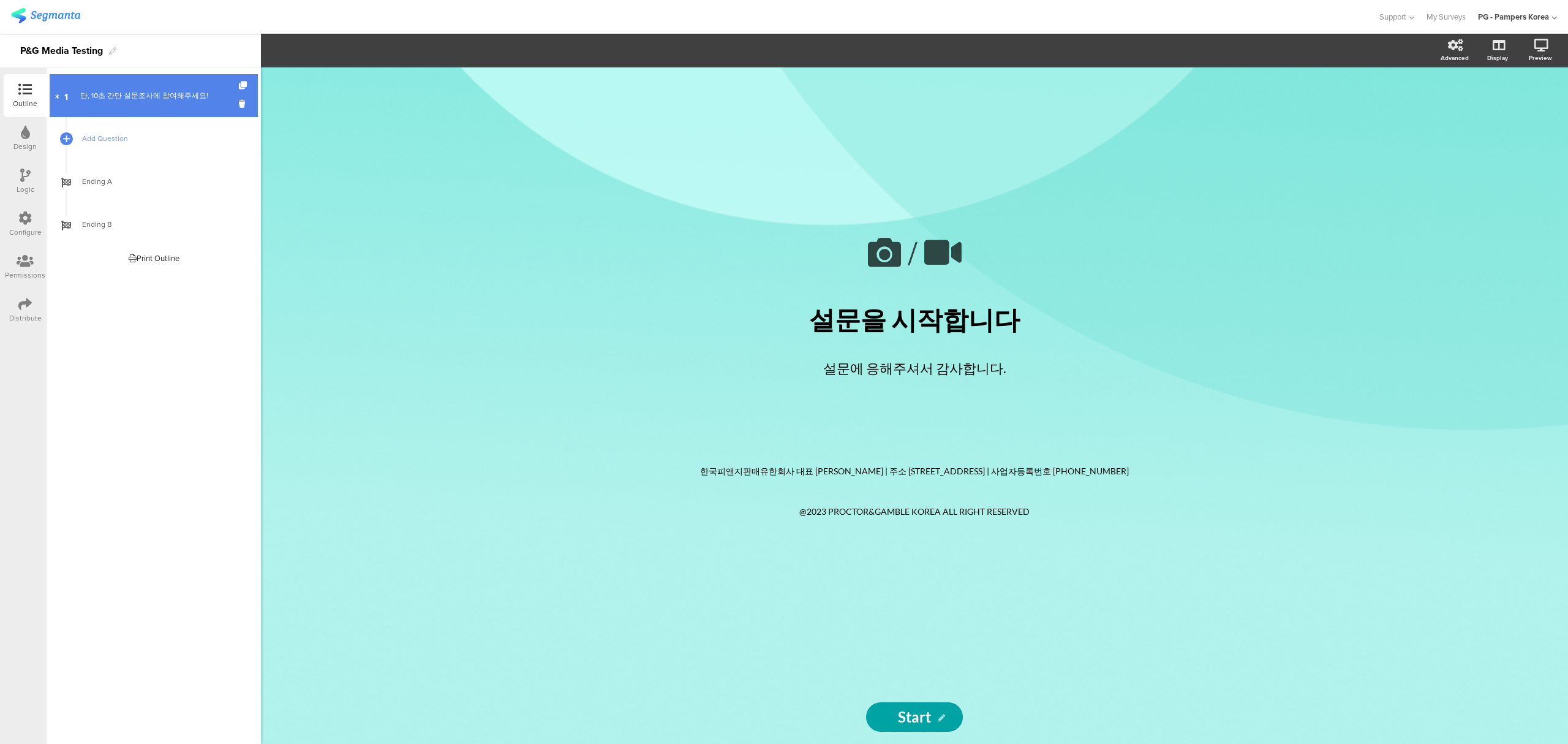
click at [170, 85] on link "1 단, 10초 간단 설문조사에 참여해주세요!" at bounding box center [154, 96] width 208 height 43
